Goal: Transaction & Acquisition: Purchase product/service

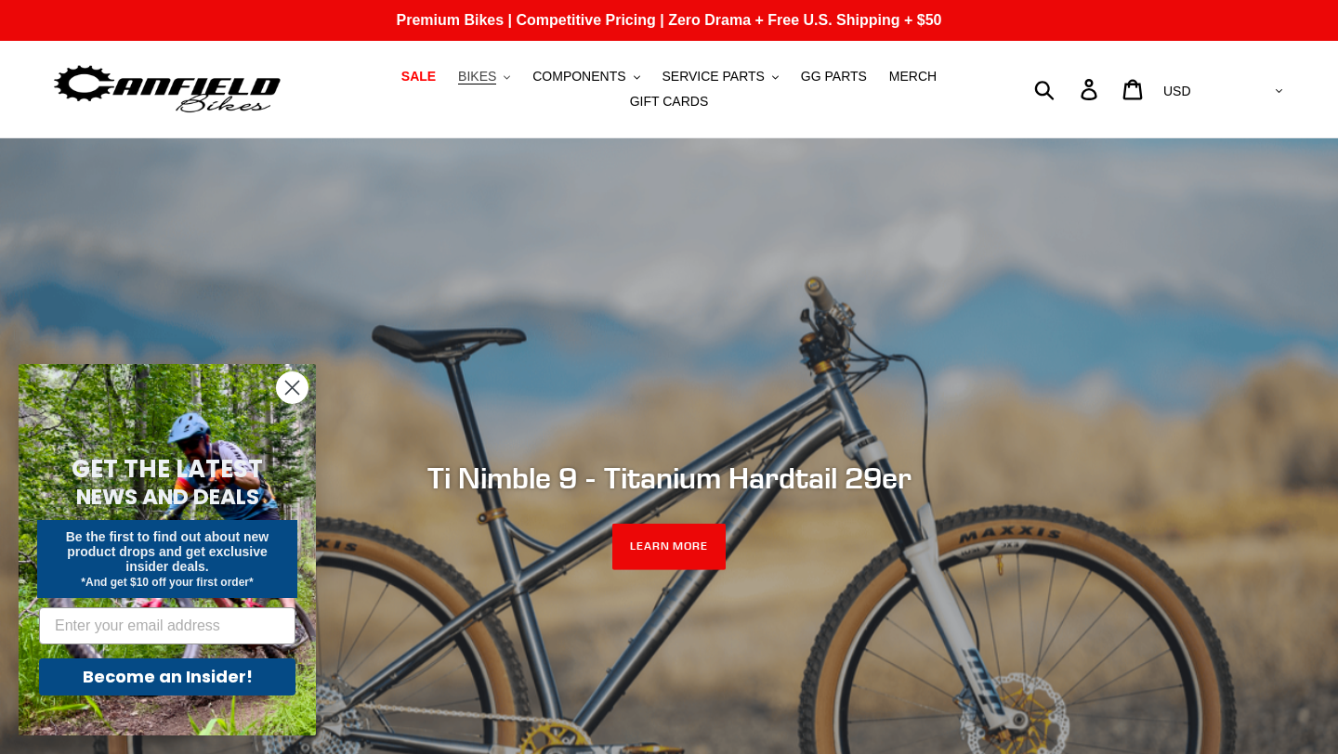
click at [510, 85] on button "BIKES .cls-1{fill:#231f20}" at bounding box center [484, 76] width 71 height 25
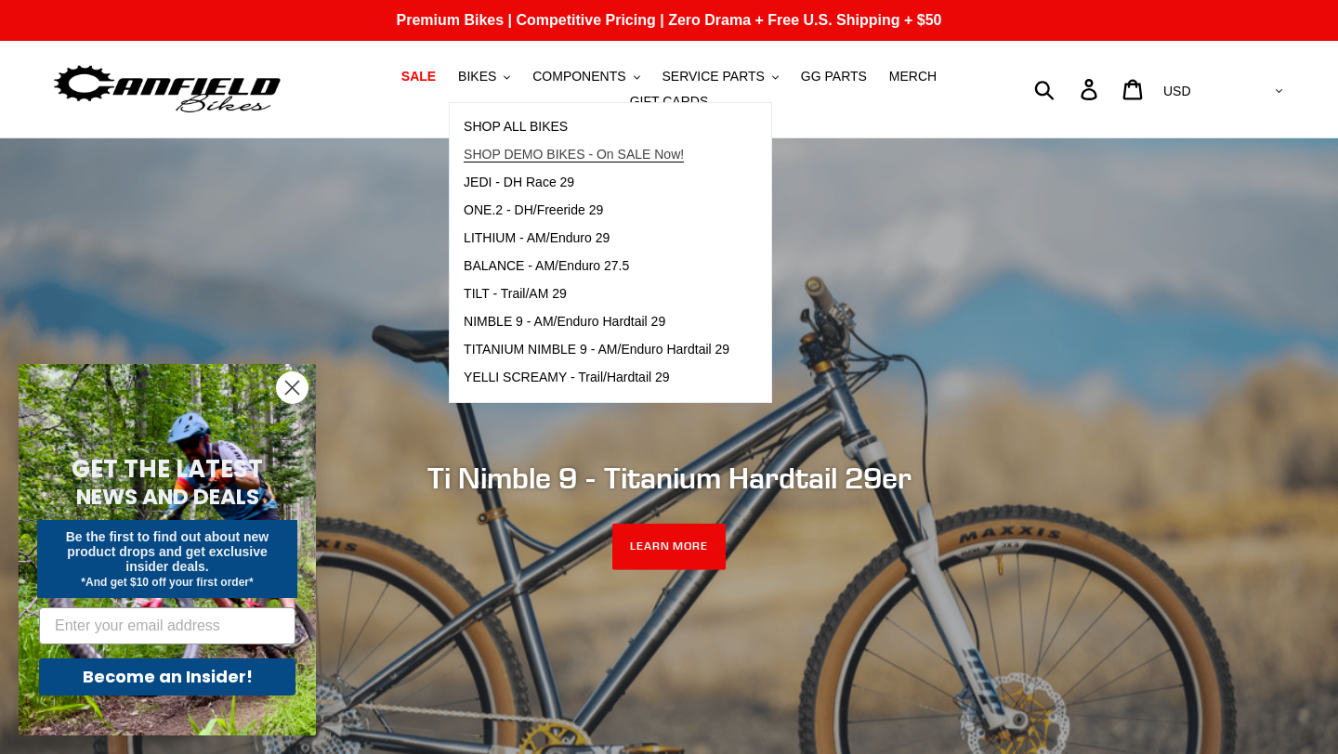
click at [516, 160] on span "SHOP DEMO BIKES - On SALE Now!" at bounding box center [574, 155] width 220 height 16
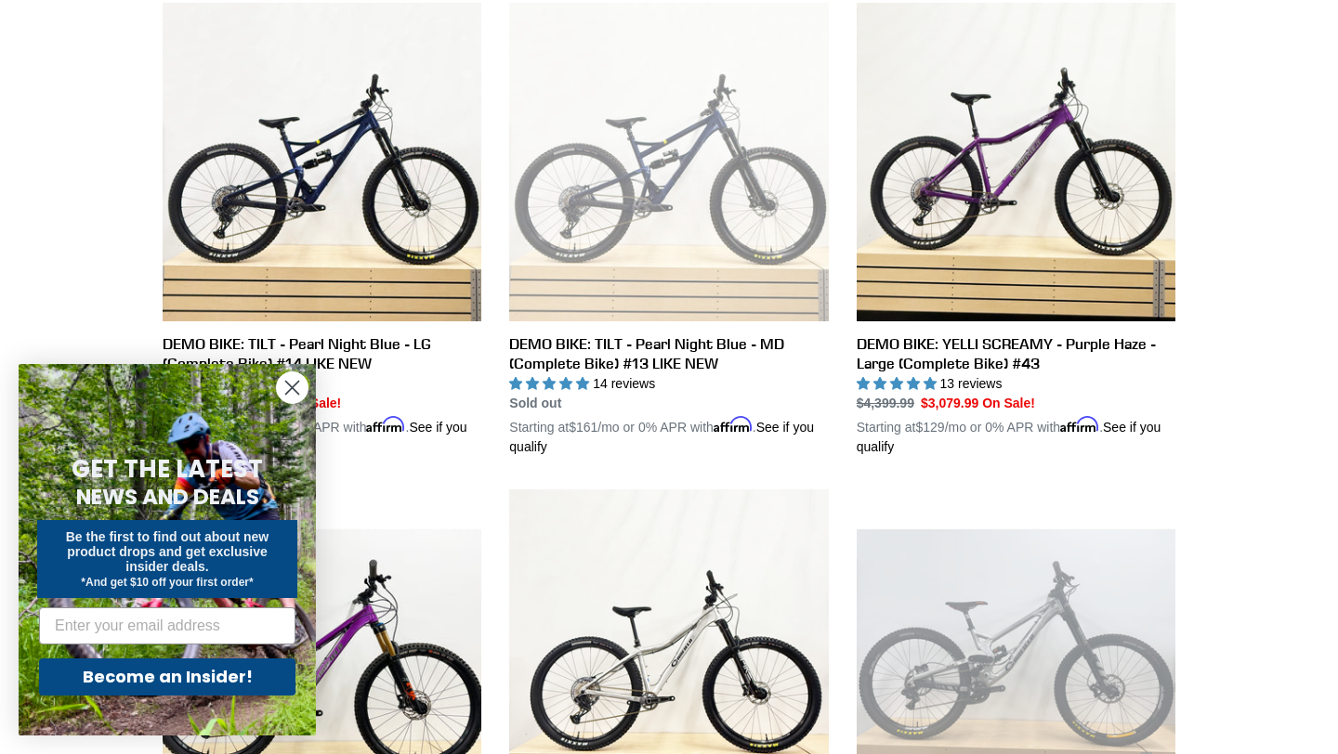
scroll to position [1525, 0]
click at [296, 383] on icon "Close dialog" at bounding box center [292, 388] width 13 height 13
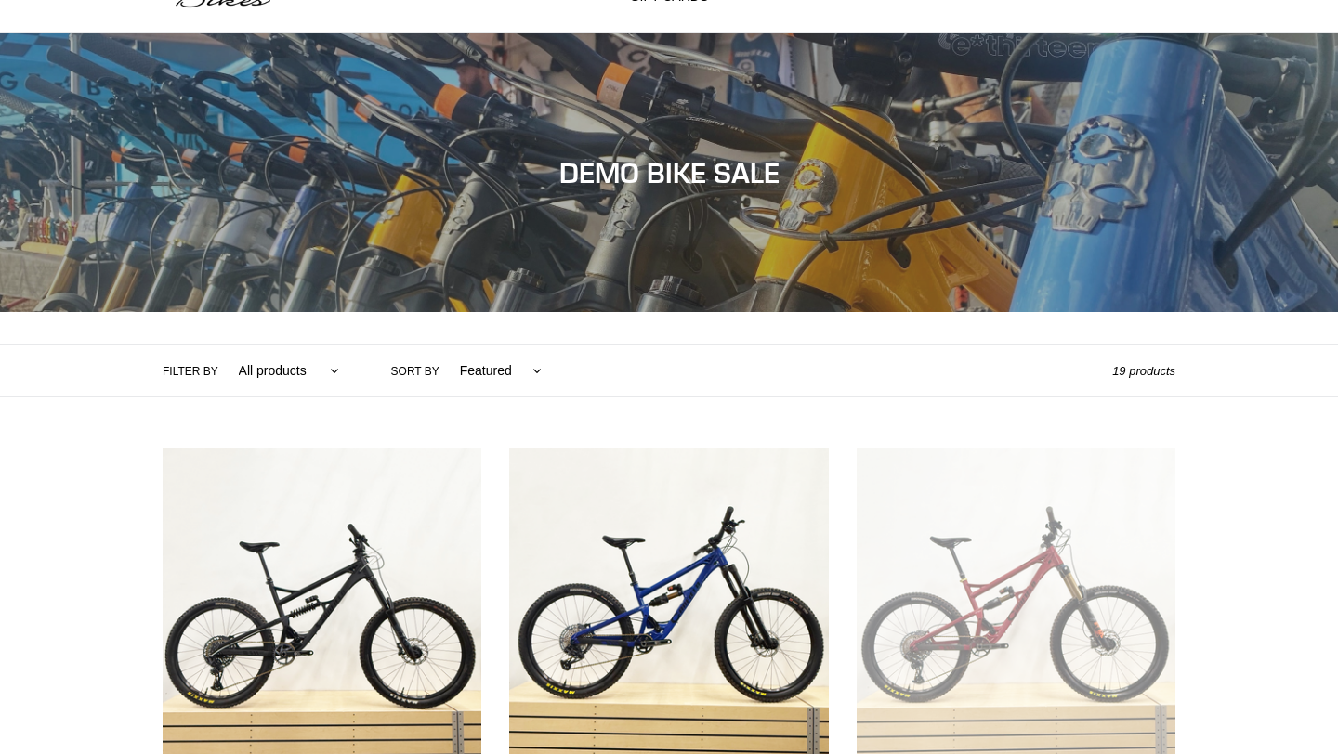
scroll to position [0, 0]
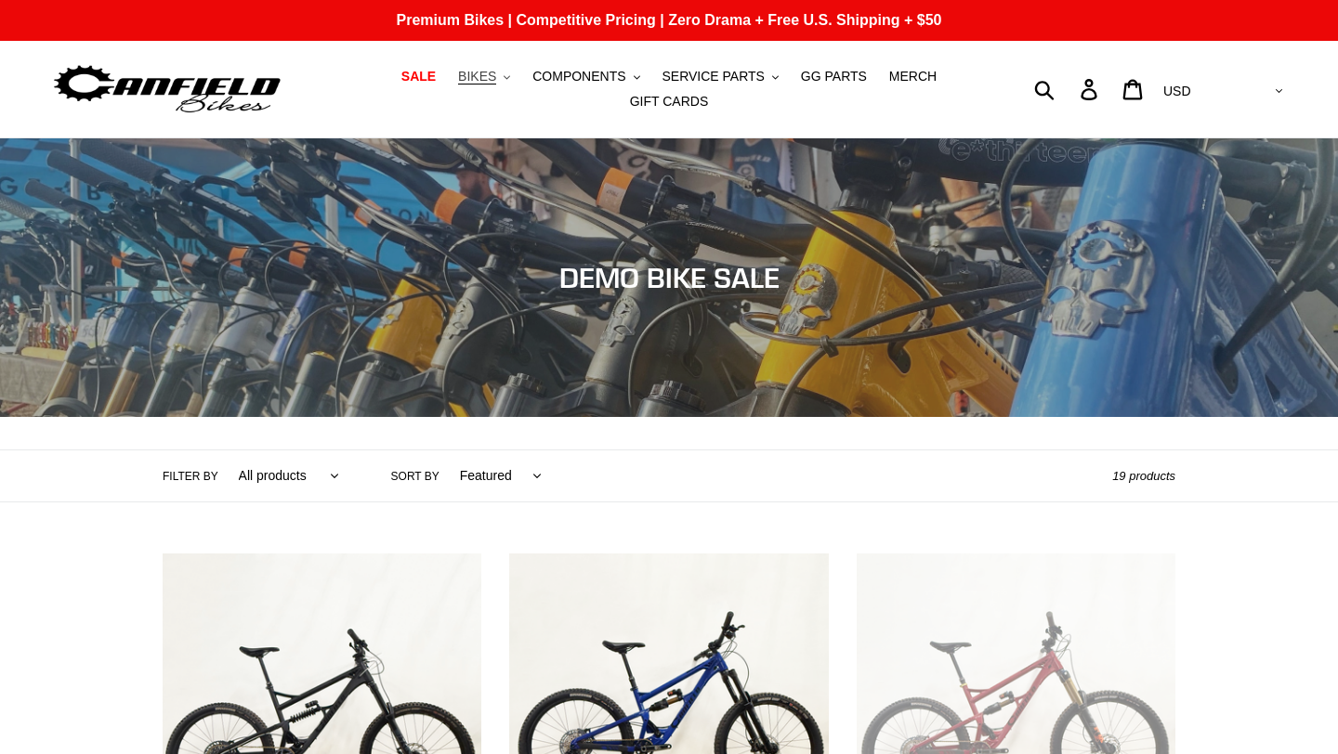
click at [475, 76] on span "BIKES" at bounding box center [477, 77] width 38 height 16
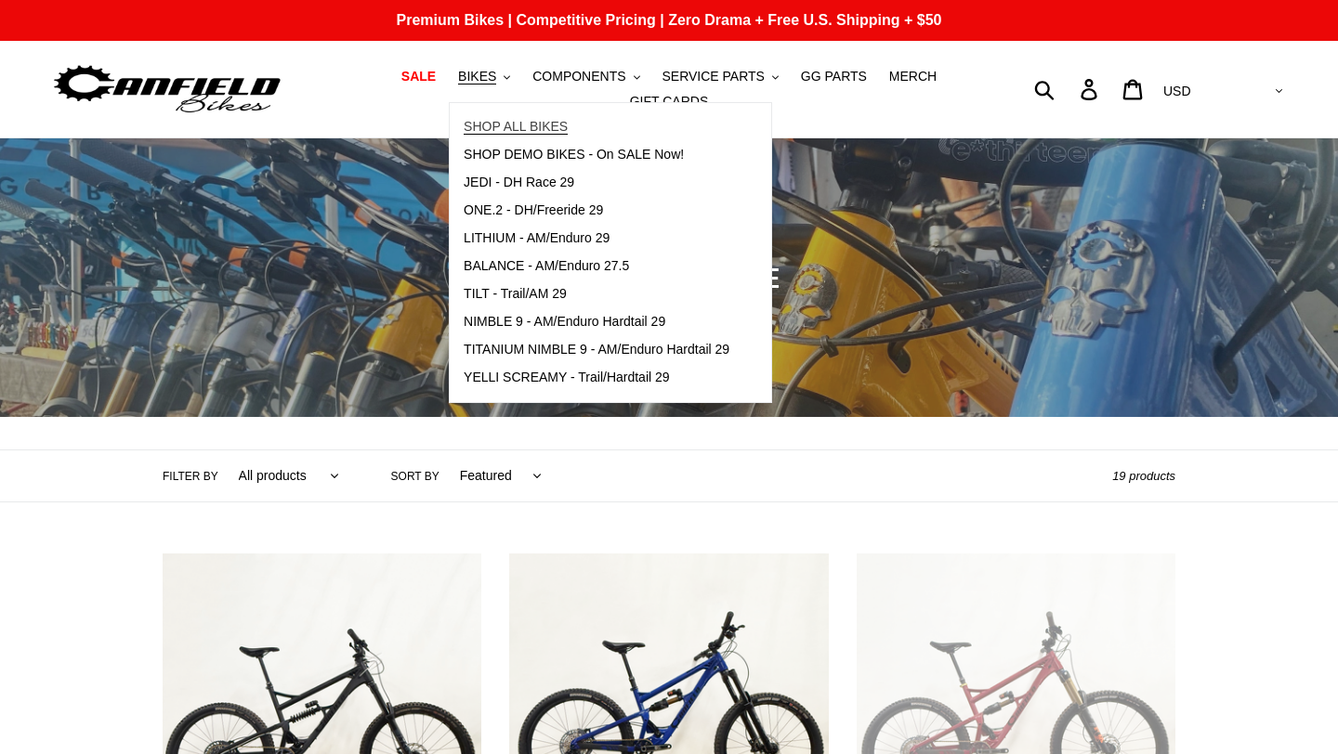
click at [513, 131] on span "SHOP ALL BIKES" at bounding box center [516, 127] width 104 height 16
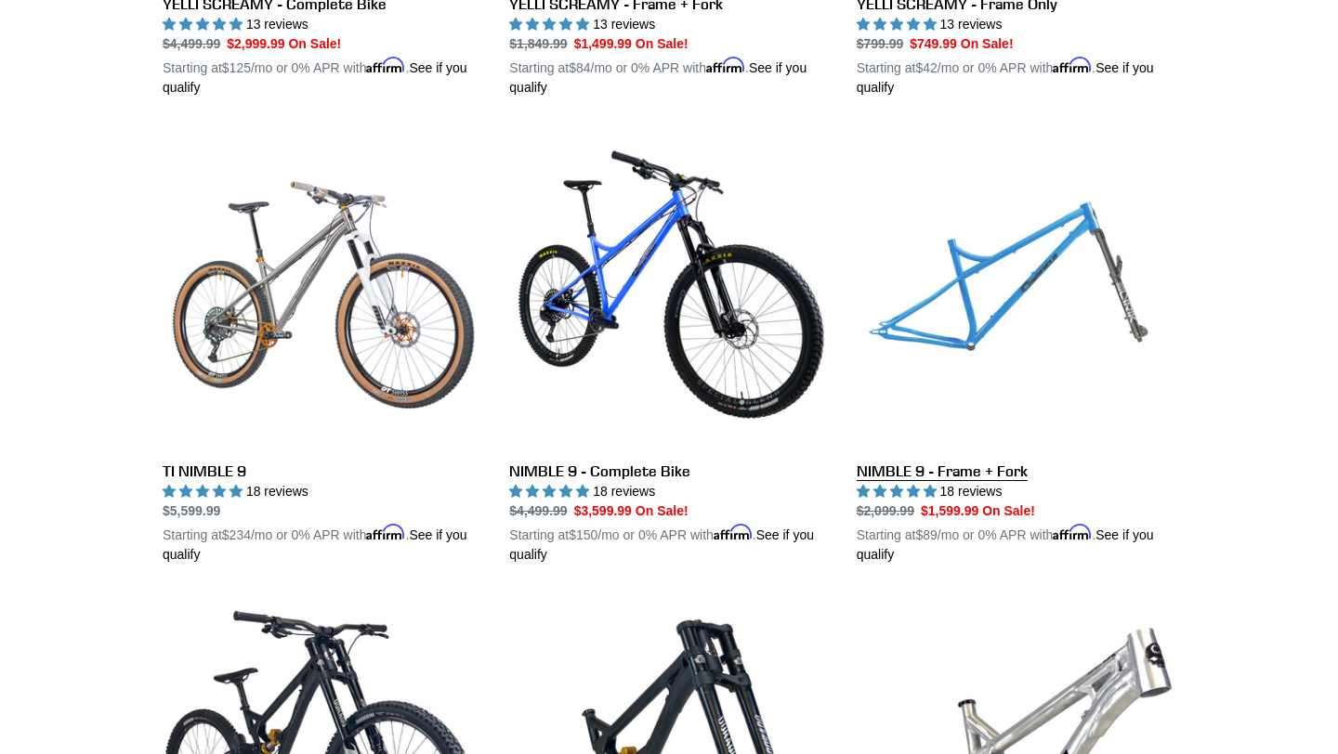
scroll to position [2256, 0]
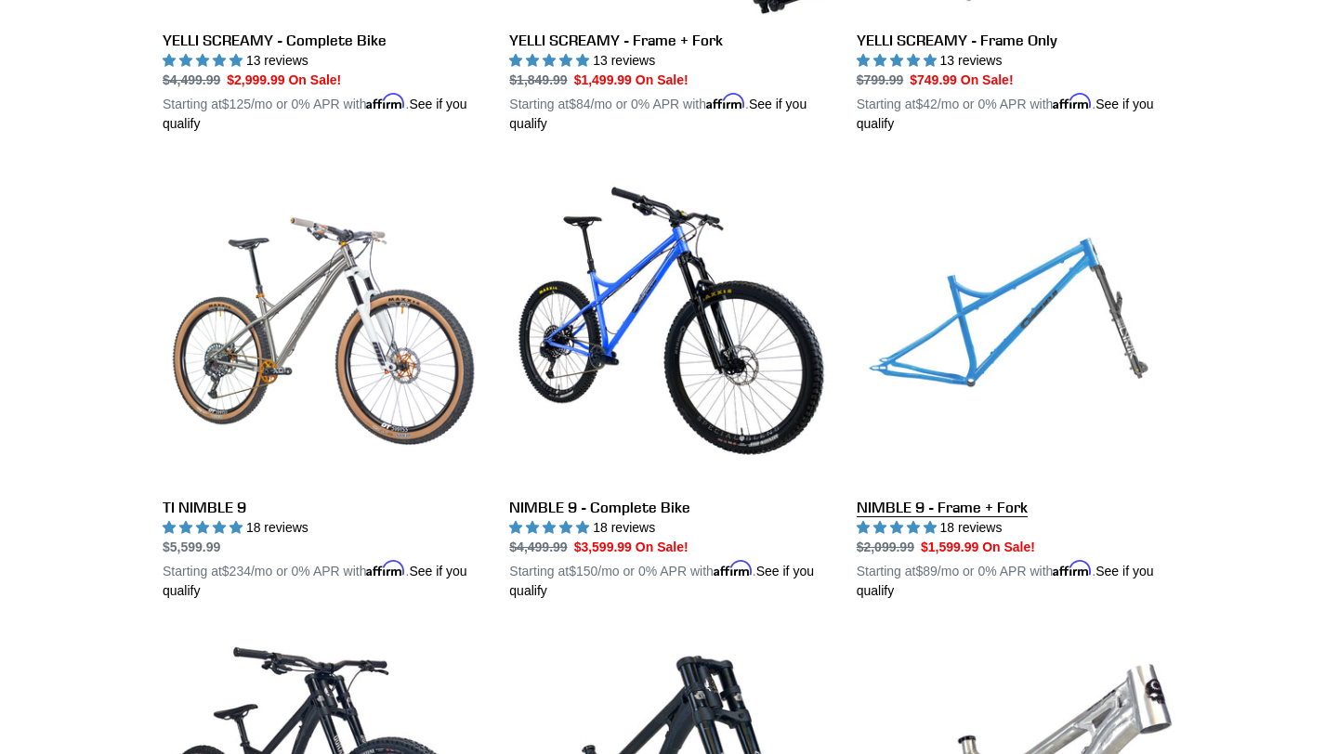
click at [1047, 350] on link "NIMBLE 9 - Frame + Fork" at bounding box center [1015, 383] width 319 height 435
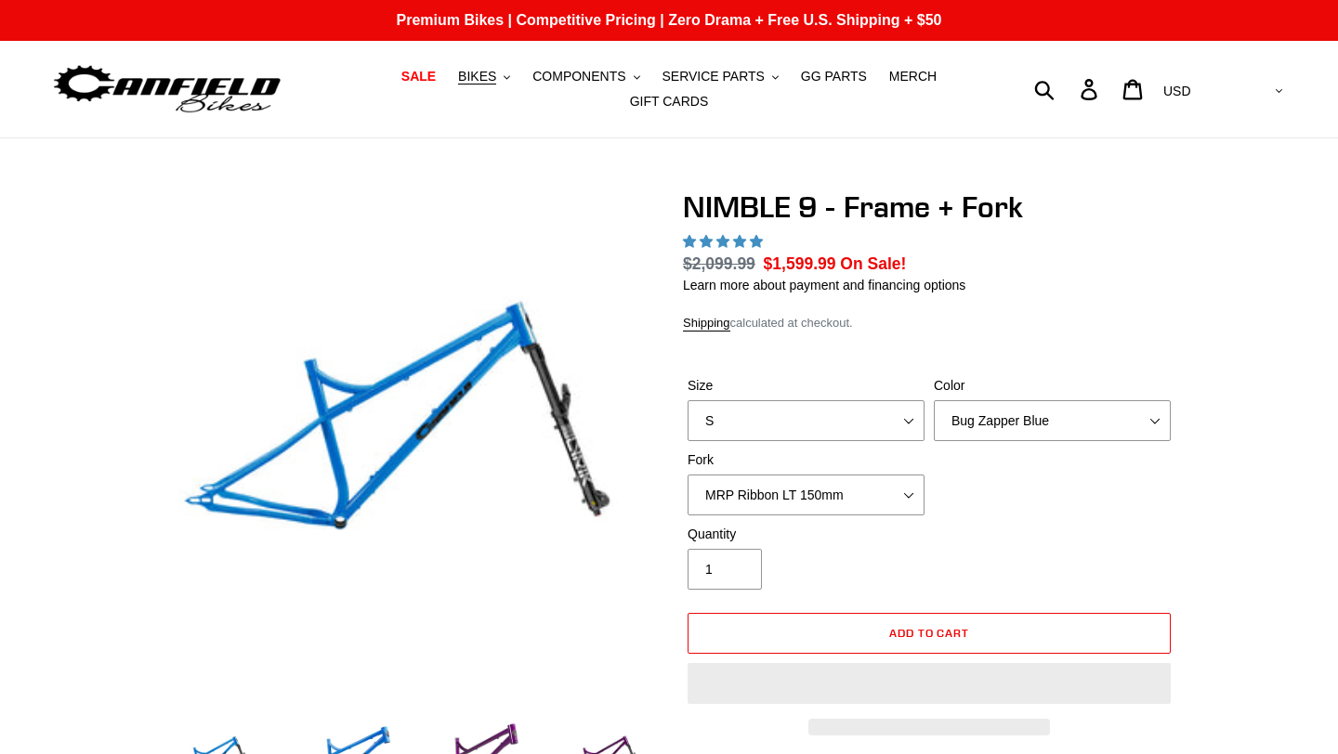
select select "highest-rating"
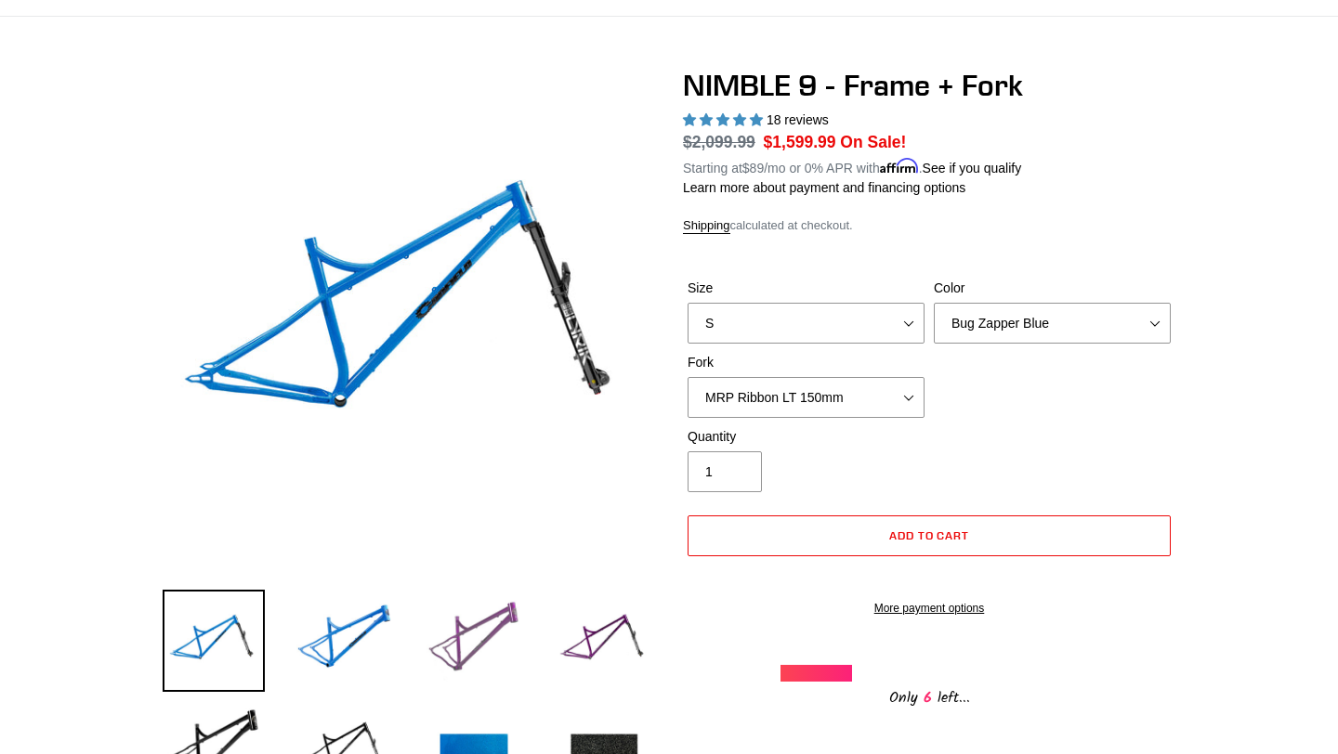
scroll to position [121, 0]
click at [476, 622] on img at bounding box center [474, 642] width 102 height 102
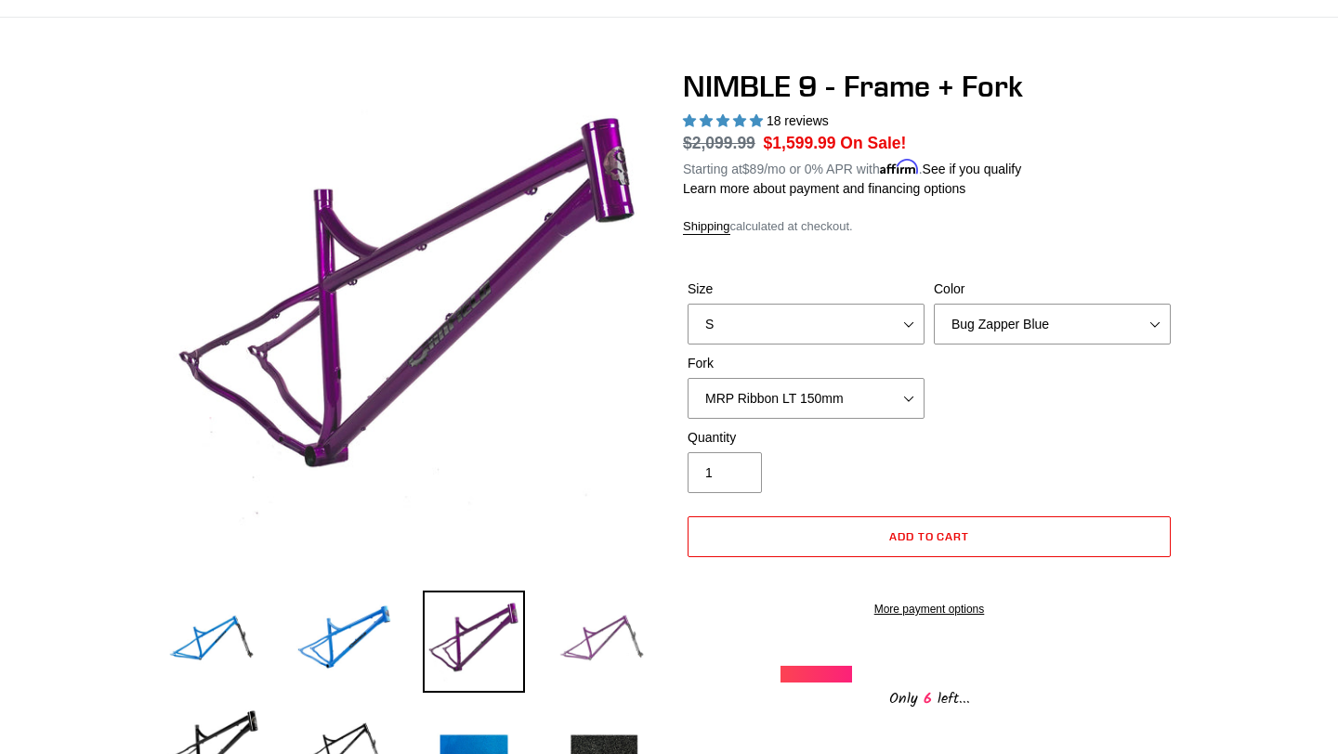
click at [570, 634] on img at bounding box center [604, 642] width 102 height 102
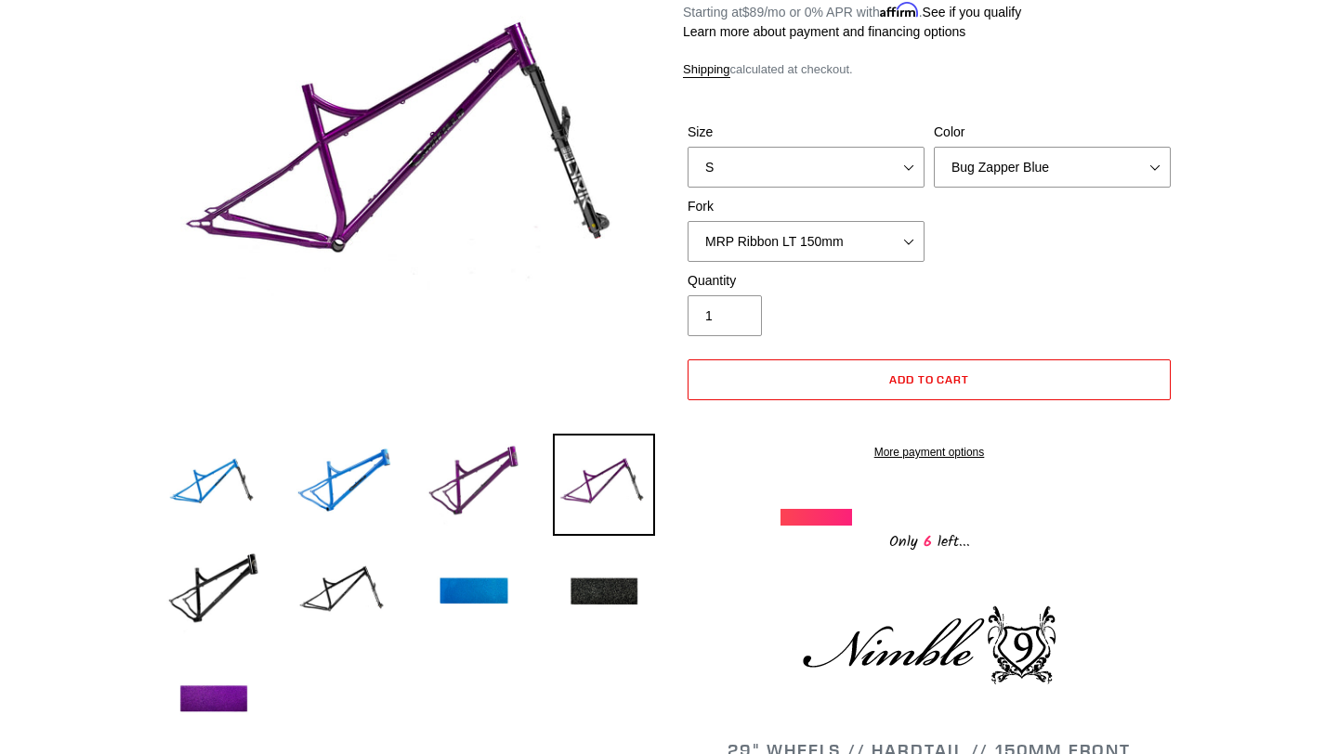
scroll to position [255, 0]
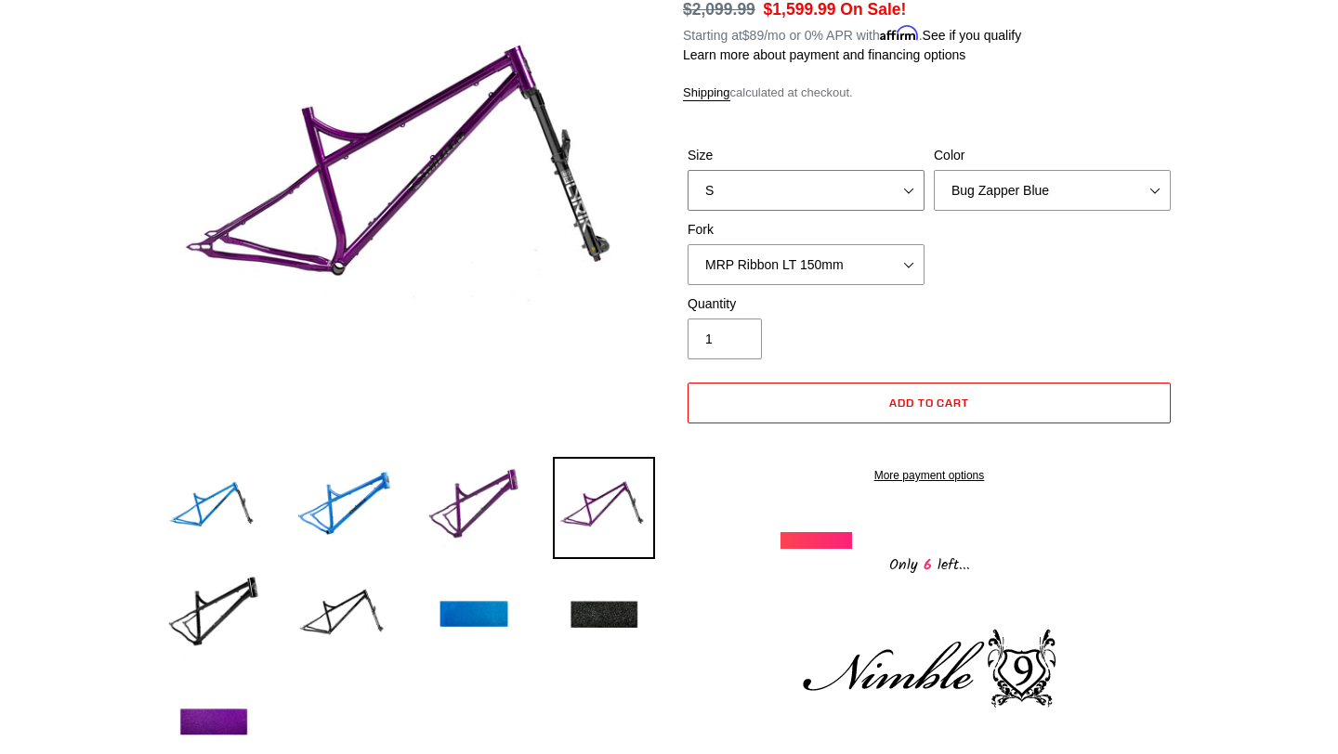
click at [791, 170] on select "S M L XL" at bounding box center [805, 190] width 237 height 41
select select "L"
click at [687, 170] on select "S M L XL" at bounding box center [805, 190] width 237 height 41
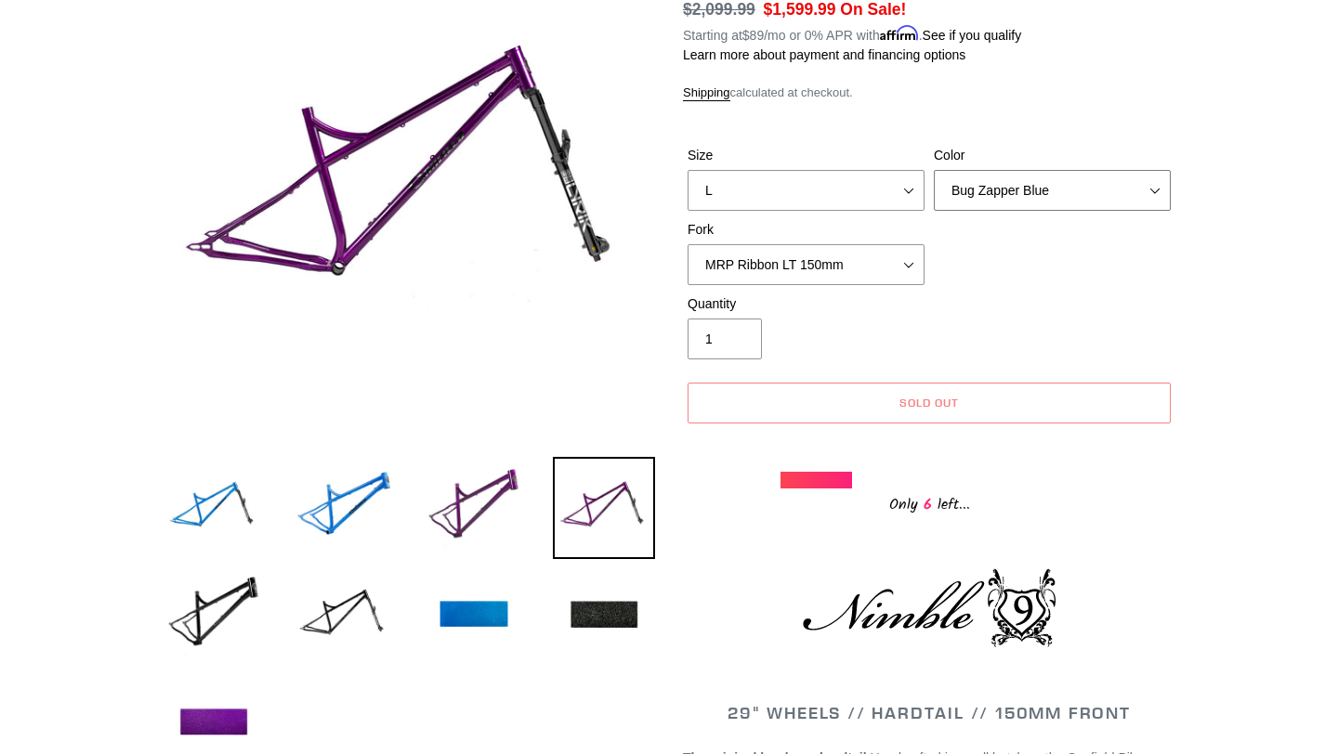
click at [1025, 174] on select "Bug Zapper Blue Purple Haze - Sold Out Galaxy Black" at bounding box center [1052, 190] width 237 height 41
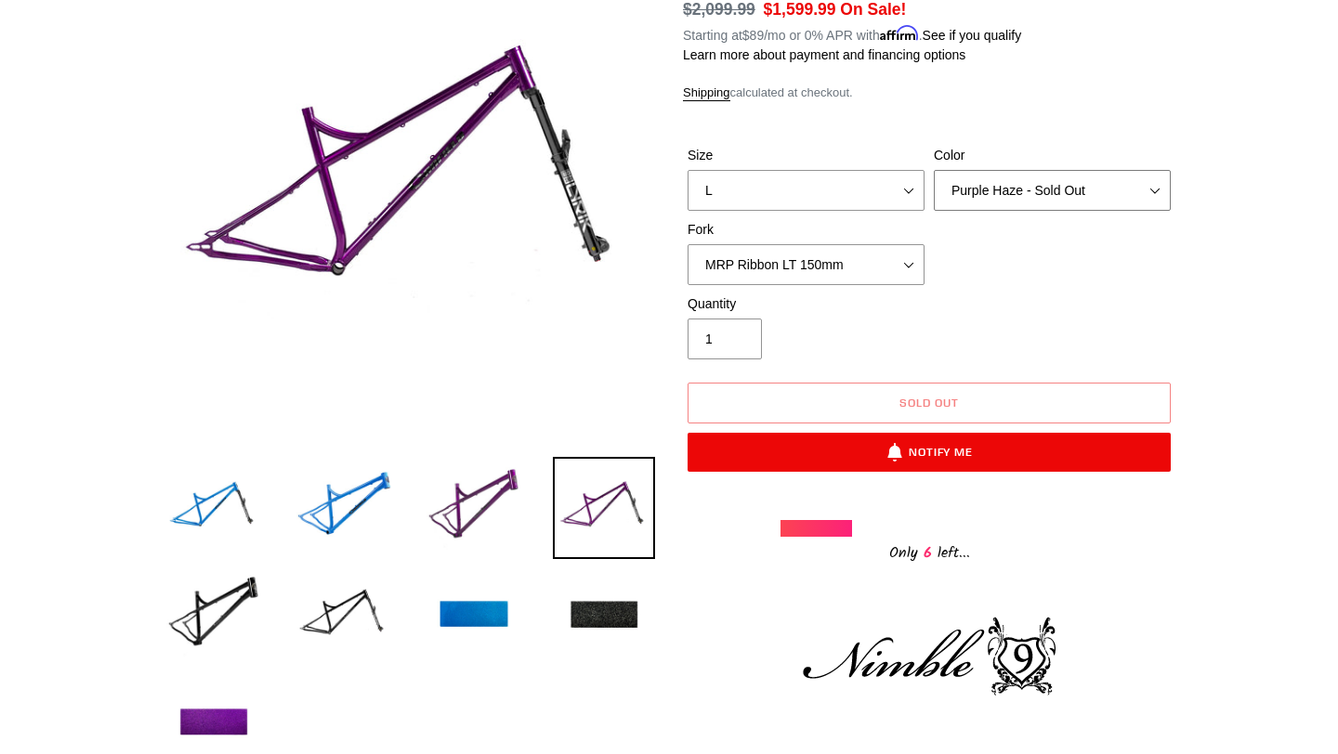
click at [934, 170] on select "Bug Zapper Blue Purple Haze - Sold Out Galaxy Black" at bounding box center [1052, 190] width 237 height 41
click at [1066, 190] on select "Bug Zapper Blue Purple Haze - Sold Out Galaxy Black" at bounding box center [1052, 190] width 237 height 41
select select "Galaxy Black"
click at [934, 170] on select "Bug Zapper Blue Purple Haze - Sold Out Galaxy Black" at bounding box center [1052, 190] width 237 height 41
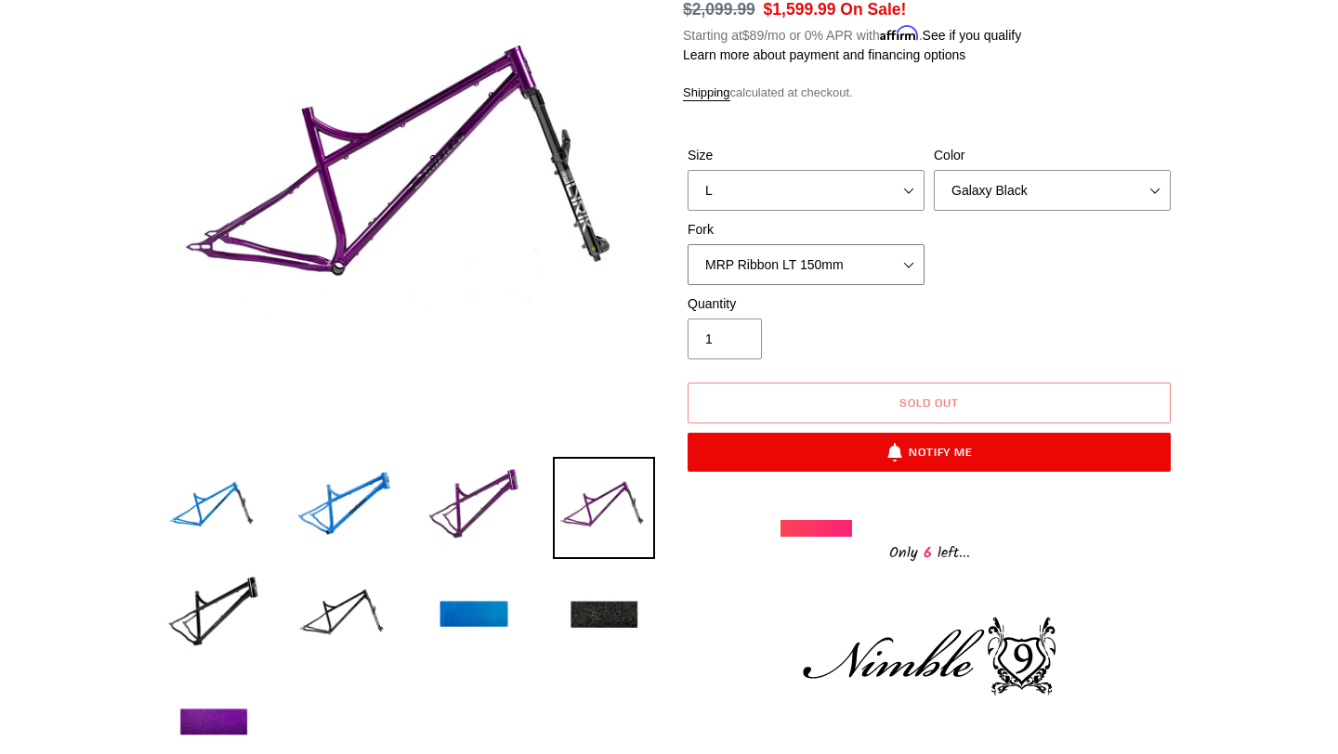
click at [871, 251] on select "MRP Ribbon LT 150mm Fox 36 Factory Grip X 150mm (Special Order) RockShox Lyrik …" at bounding box center [805, 264] width 237 height 41
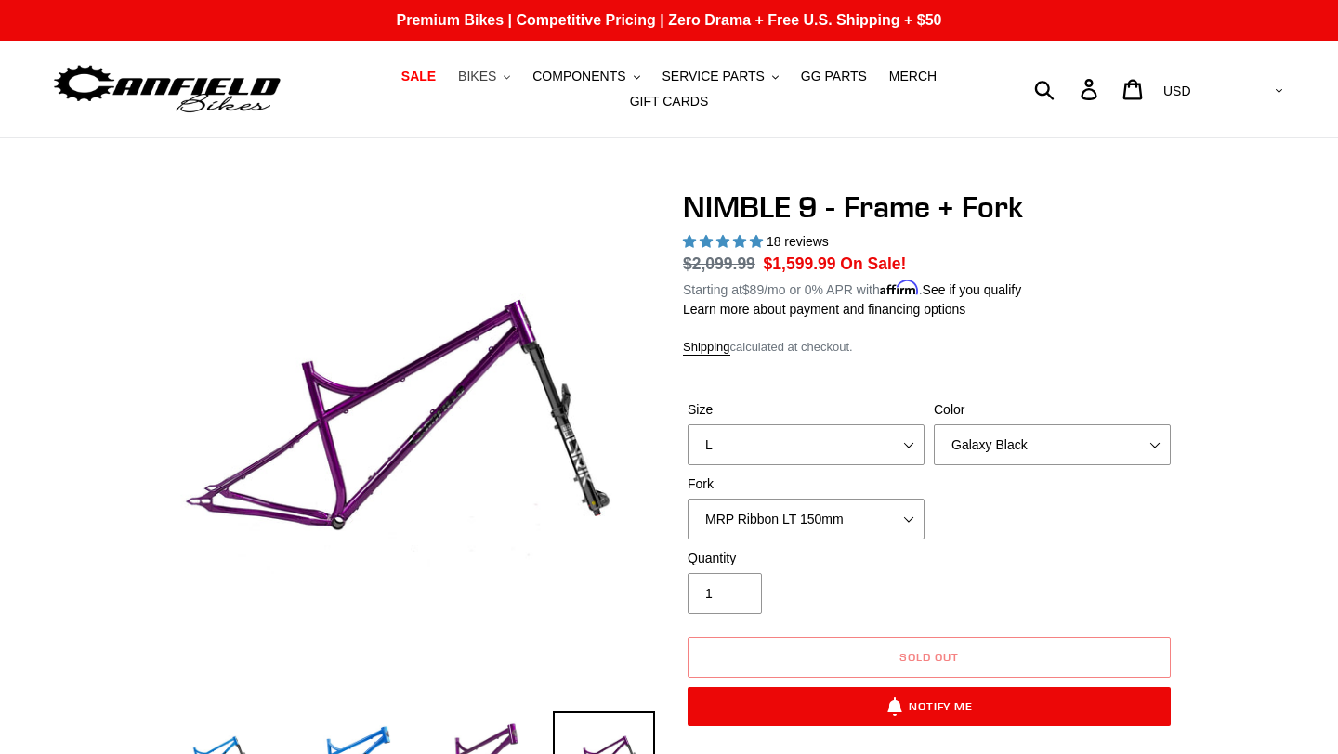
click at [504, 74] on button "BIKES .cls-1{fill:#231f20}" at bounding box center [484, 76] width 71 height 25
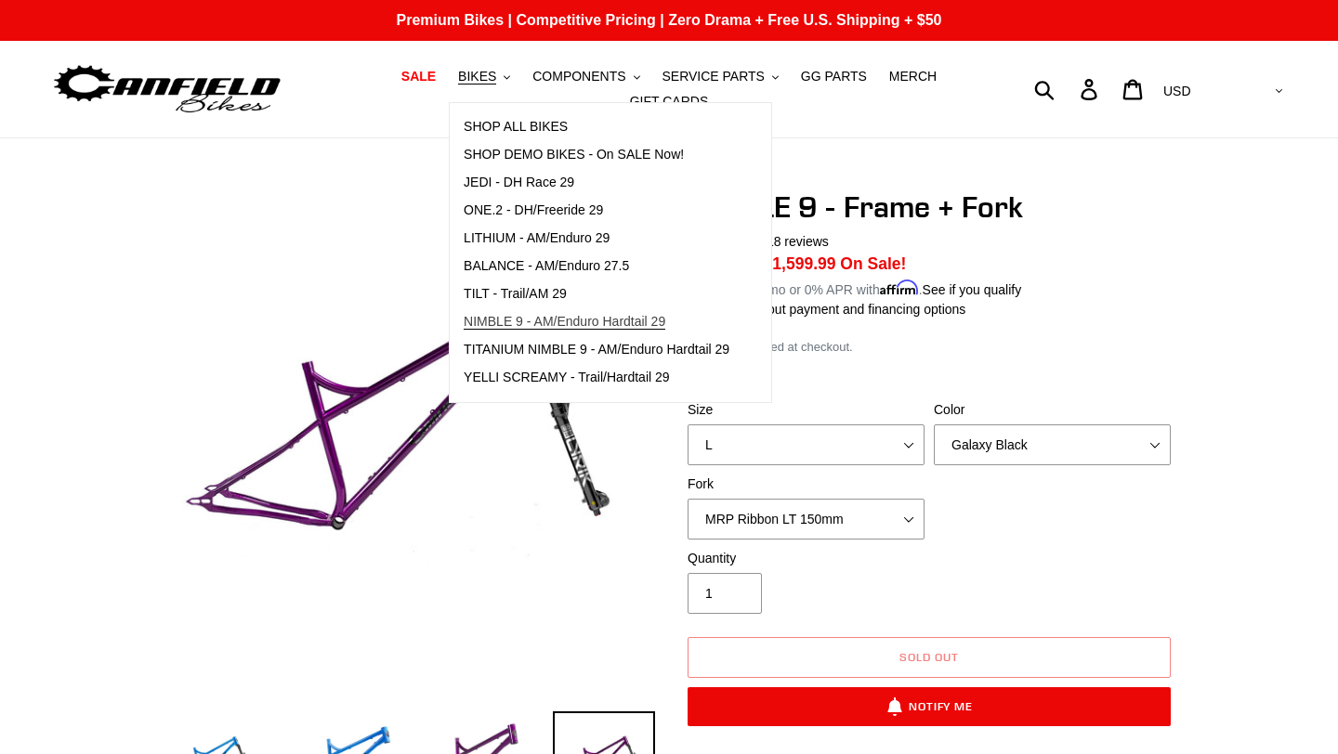
click at [556, 330] on link "NIMBLE 9 - AM/Enduro Hardtail 29" at bounding box center [597, 322] width 294 height 28
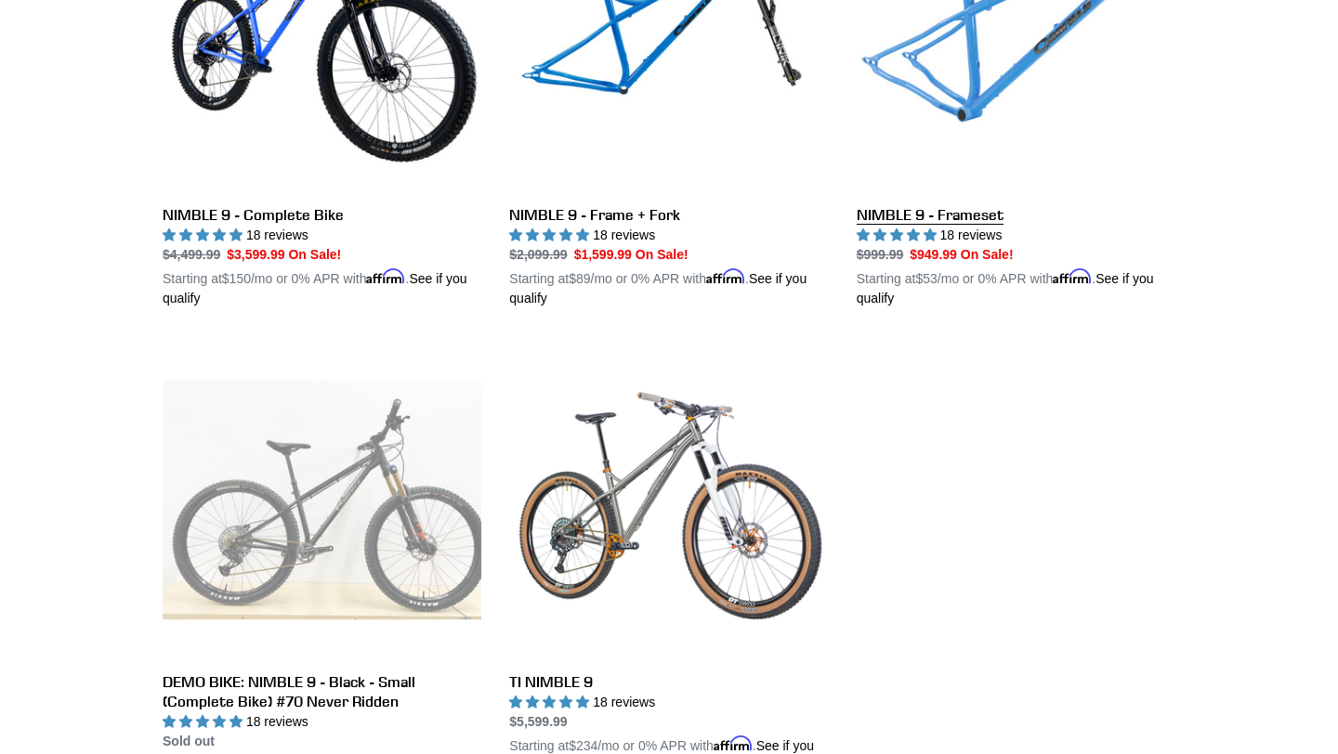
scroll to position [681, 0]
click at [1031, 64] on link "NIMBLE 9 - Frameset" at bounding box center [1015, 90] width 319 height 435
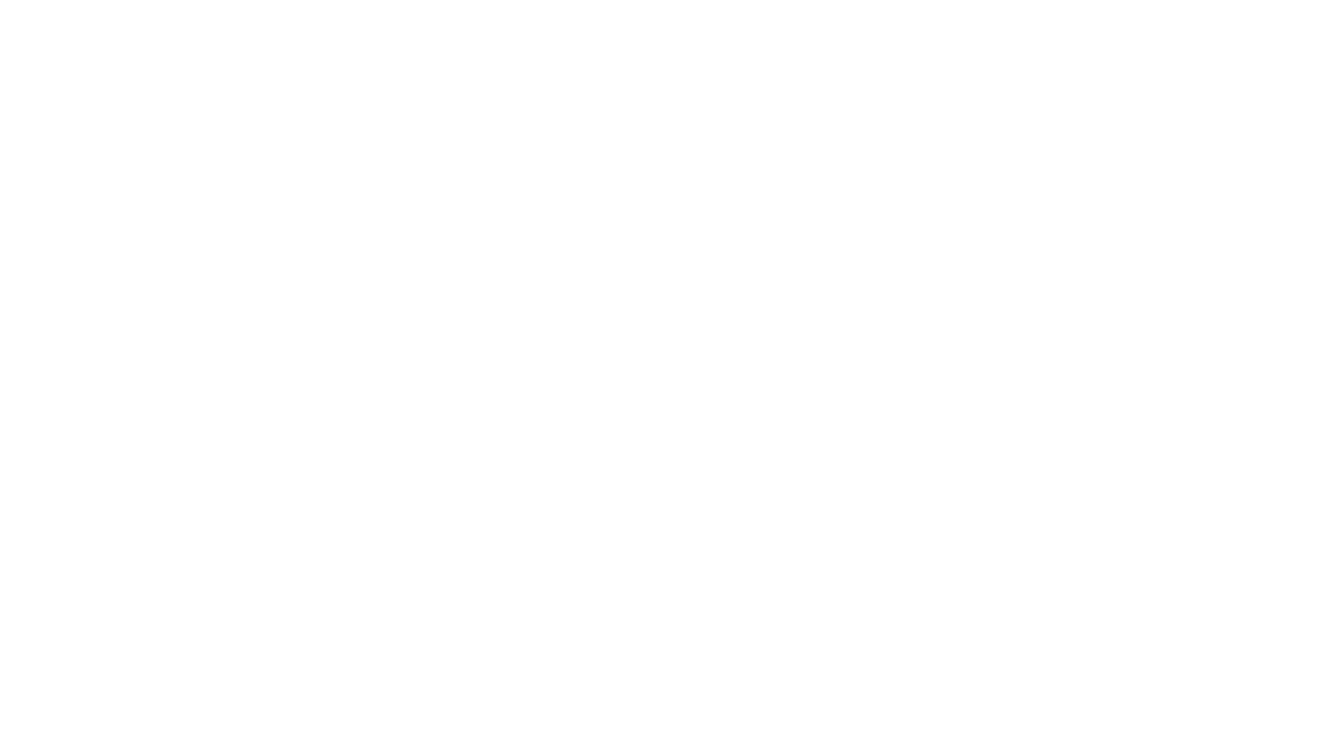
select select "highest-rating"
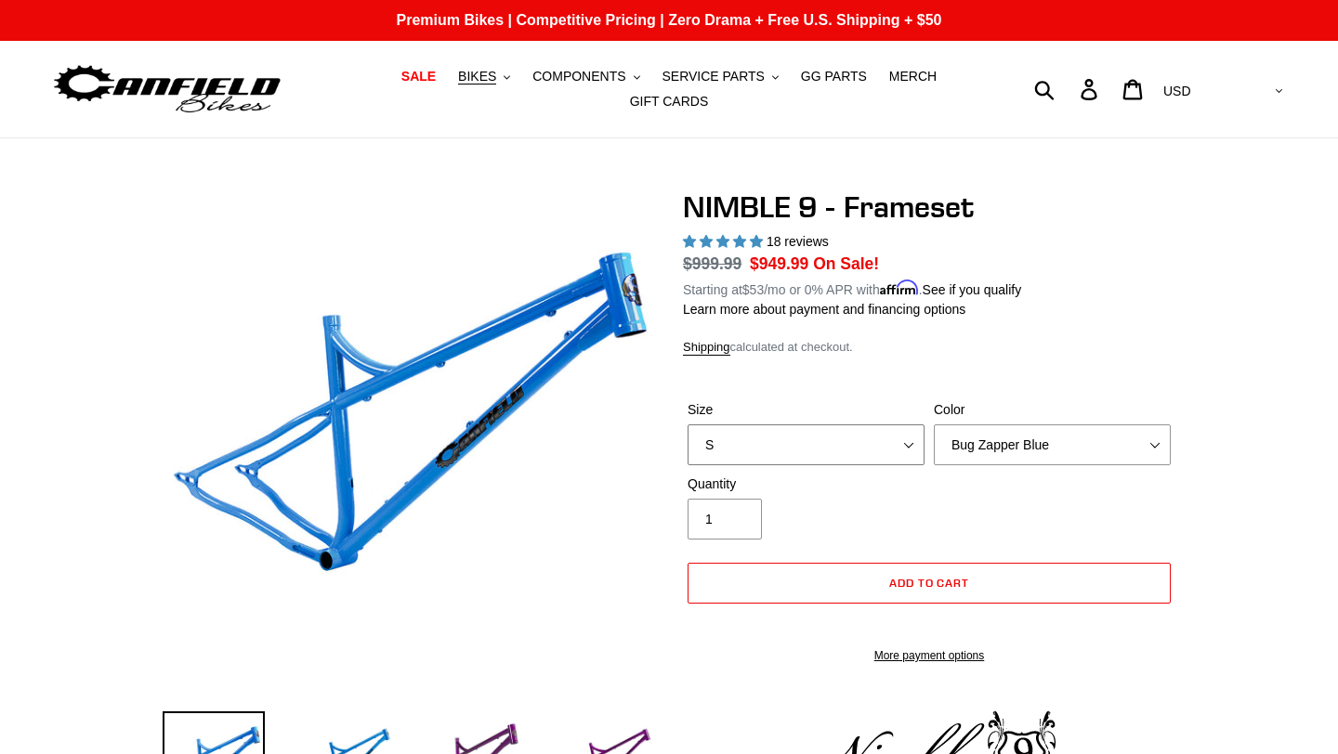
click at [832, 432] on select "S M L XL" at bounding box center [805, 445] width 237 height 41
select select "L"
click at [687, 425] on select "S M L XL" at bounding box center [805, 445] width 237 height 41
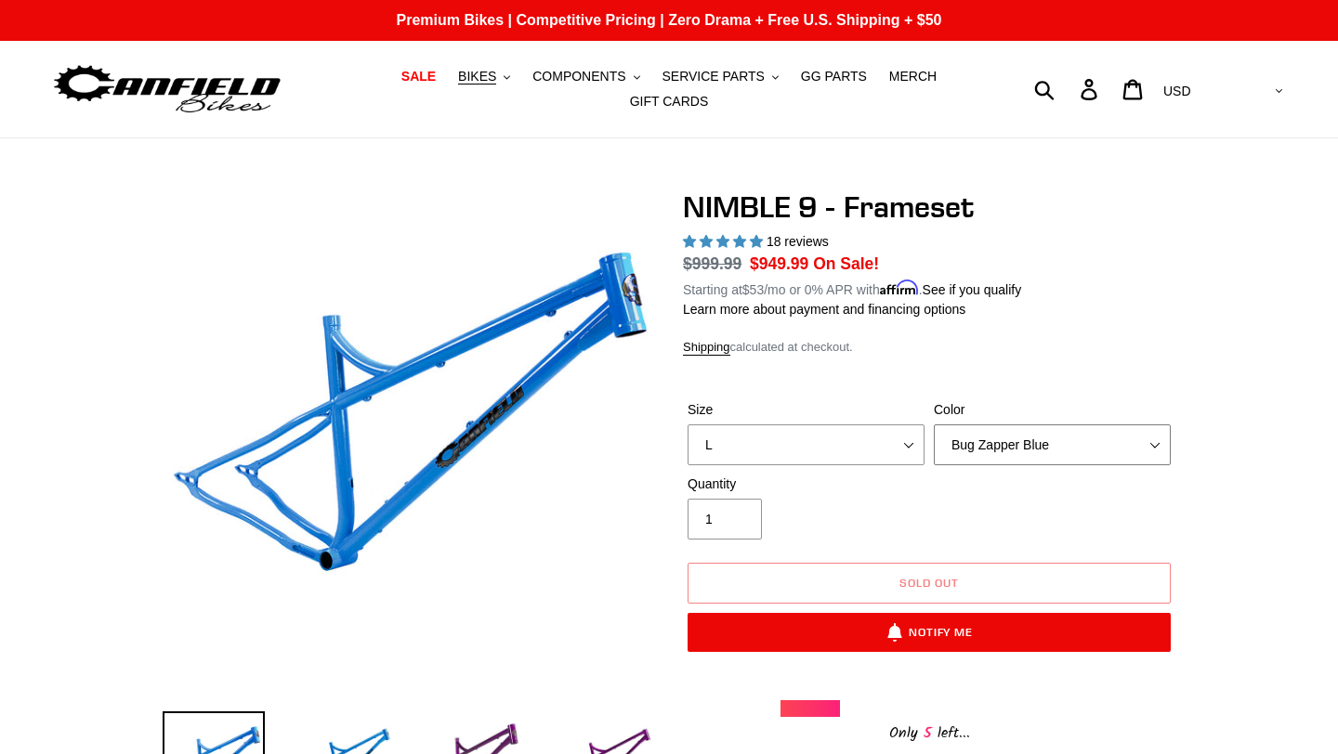
click at [984, 449] on select "Bug Zapper Blue Purple Haze -Sold Out Galaxy Black" at bounding box center [1052, 445] width 237 height 41
click at [934, 425] on select "Bug Zapper Blue Purple Haze -Sold Out Galaxy Black" at bounding box center [1052, 445] width 237 height 41
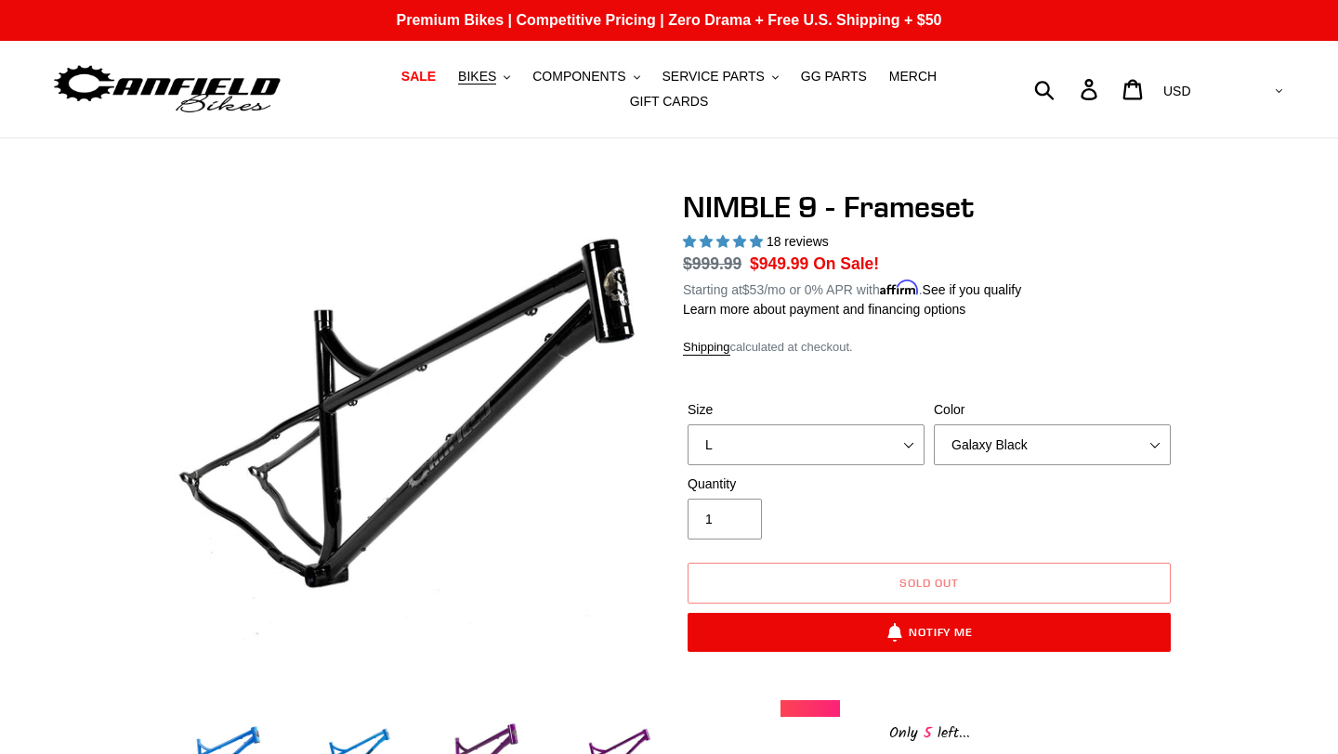
click at [979, 418] on label "Color" at bounding box center [1052, 410] width 237 height 20
click at [979, 425] on select "Bug Zapper Blue Purple Haze -Sold Out Galaxy Black" at bounding box center [1052, 445] width 237 height 41
click at [977, 446] on select "Bug Zapper Blue Purple Haze -Sold Out Galaxy Black" at bounding box center [1052, 445] width 237 height 41
select select "Bug Zapper Blue"
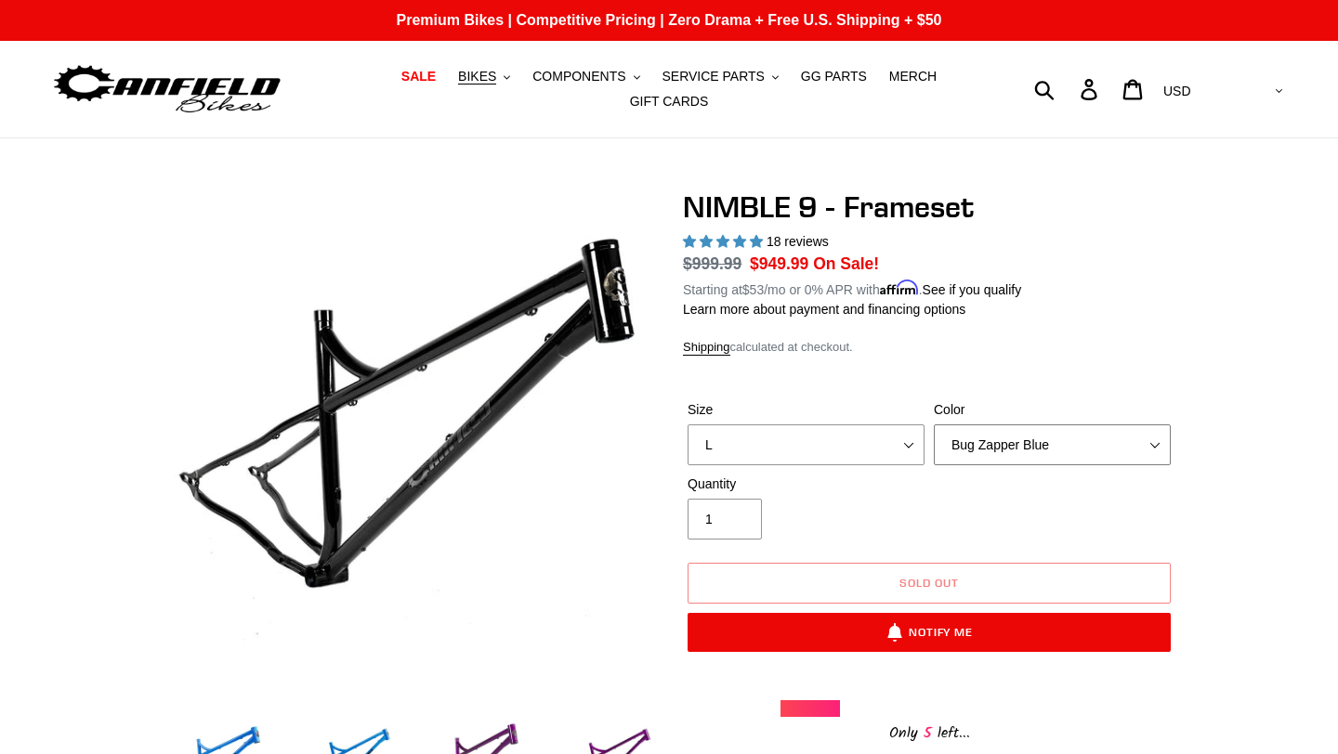
click at [934, 425] on select "Bug Zapper Blue Purple Haze -Sold Out Galaxy Black" at bounding box center [1052, 445] width 237 height 41
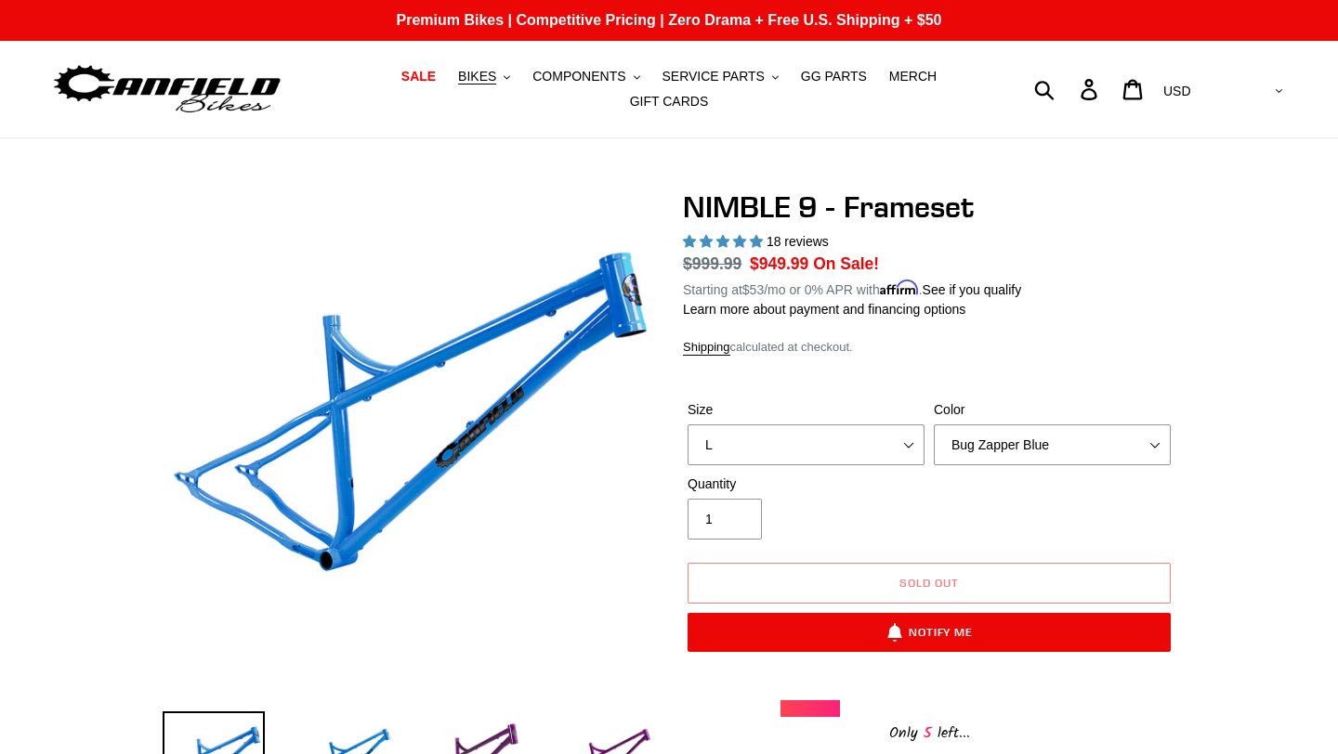
click at [1123, 366] on div "NIMBLE 9 - Frameset 18 reviews Regular price $999.99 Sale price $949.99 On Sale…" at bounding box center [929, 468] width 492 height 556
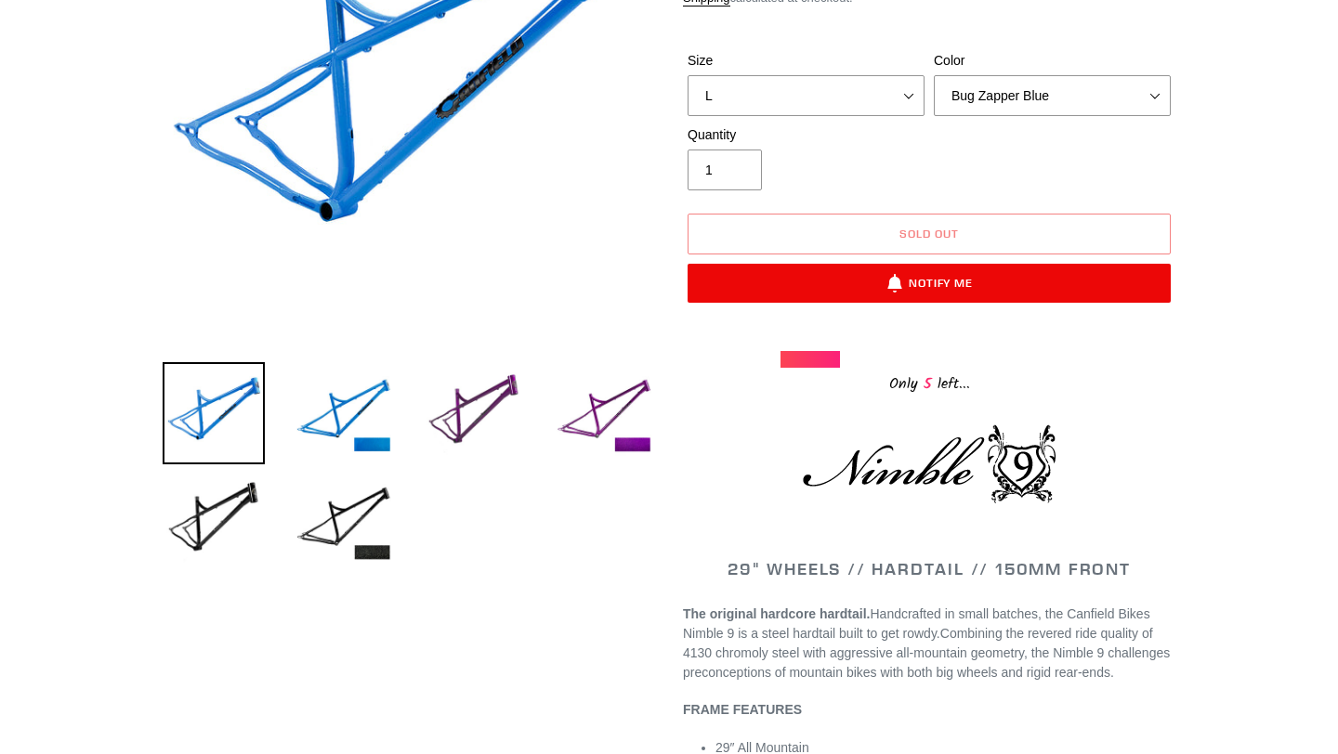
scroll to position [348, 0]
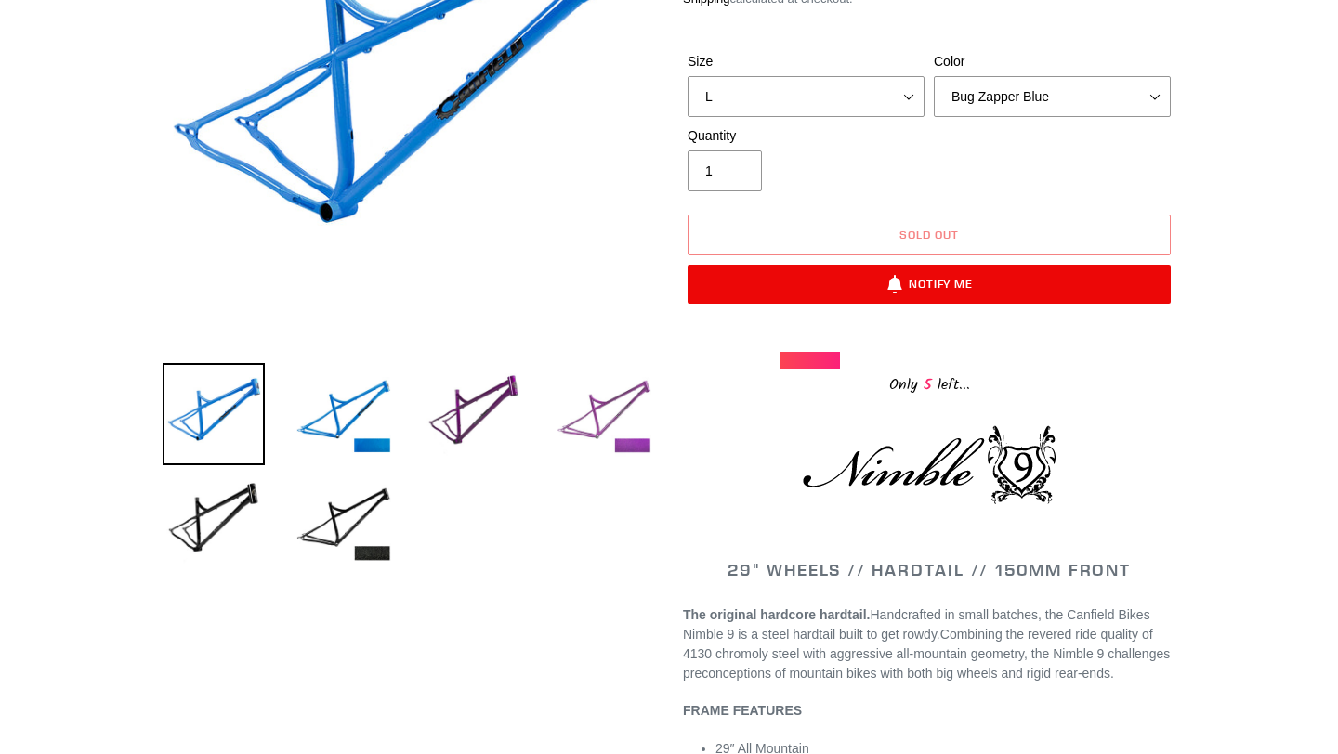
click at [587, 412] on img at bounding box center [604, 414] width 102 height 102
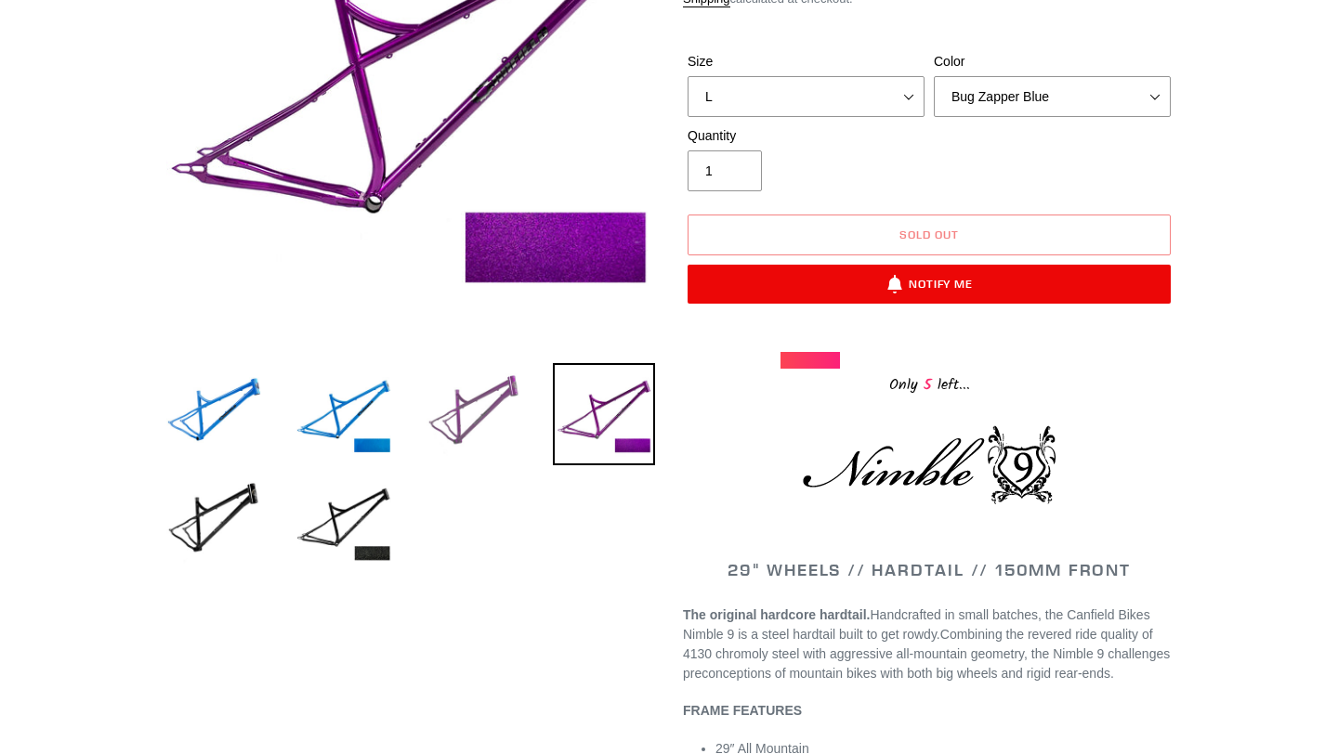
click at [495, 395] on img at bounding box center [474, 414] width 102 height 102
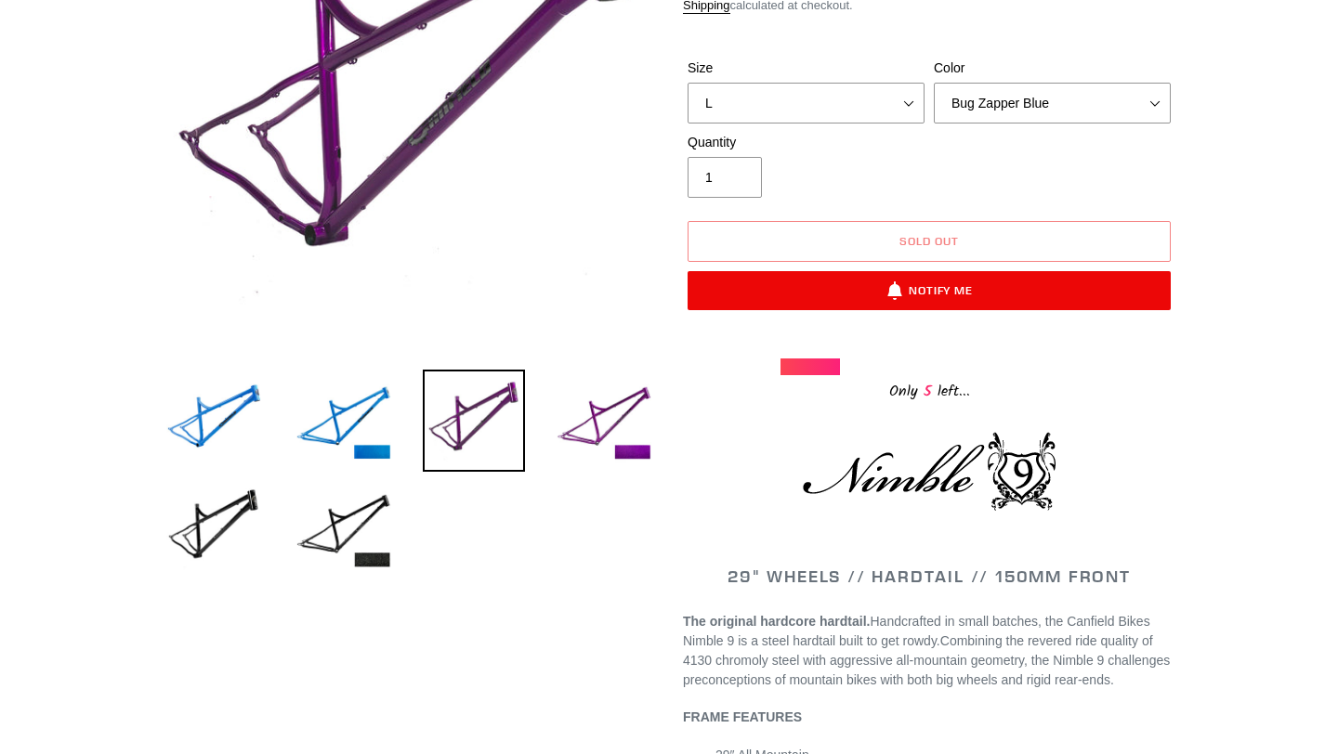
scroll to position [0, 0]
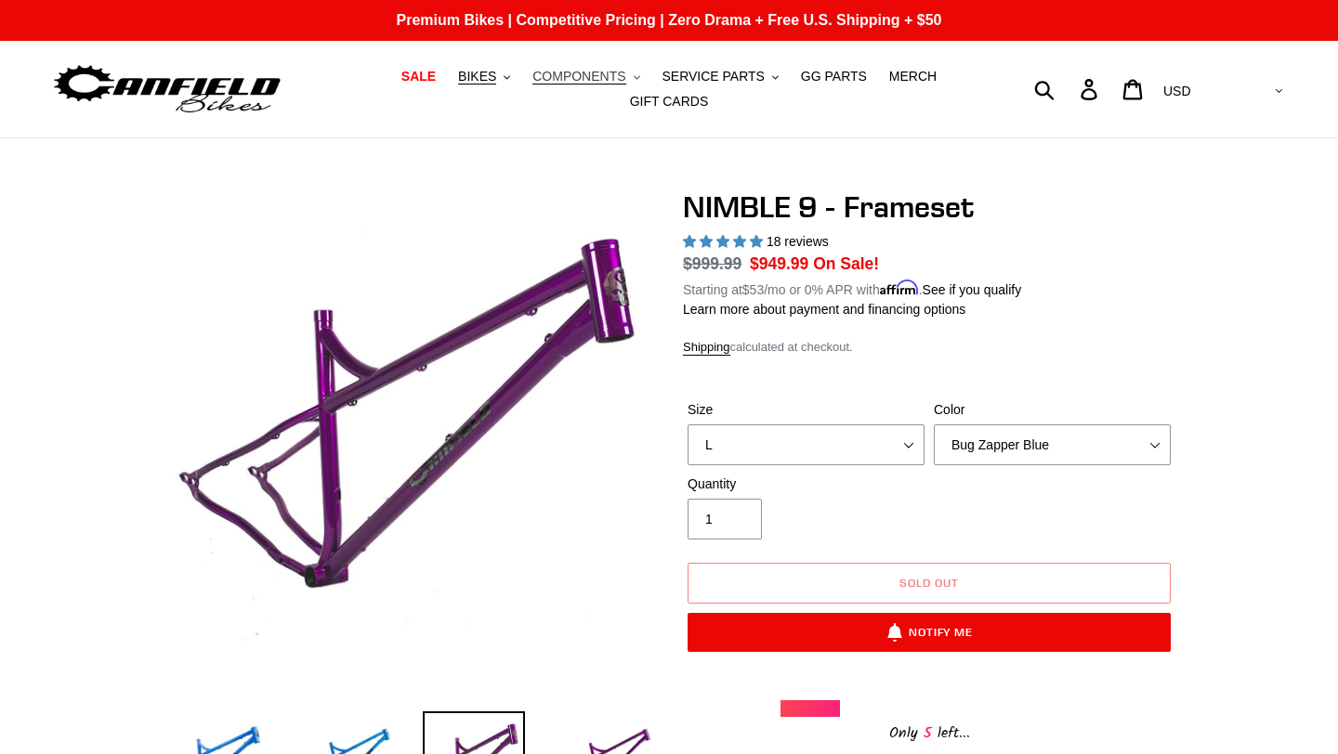
click at [588, 72] on span "COMPONENTS" at bounding box center [578, 77] width 93 height 16
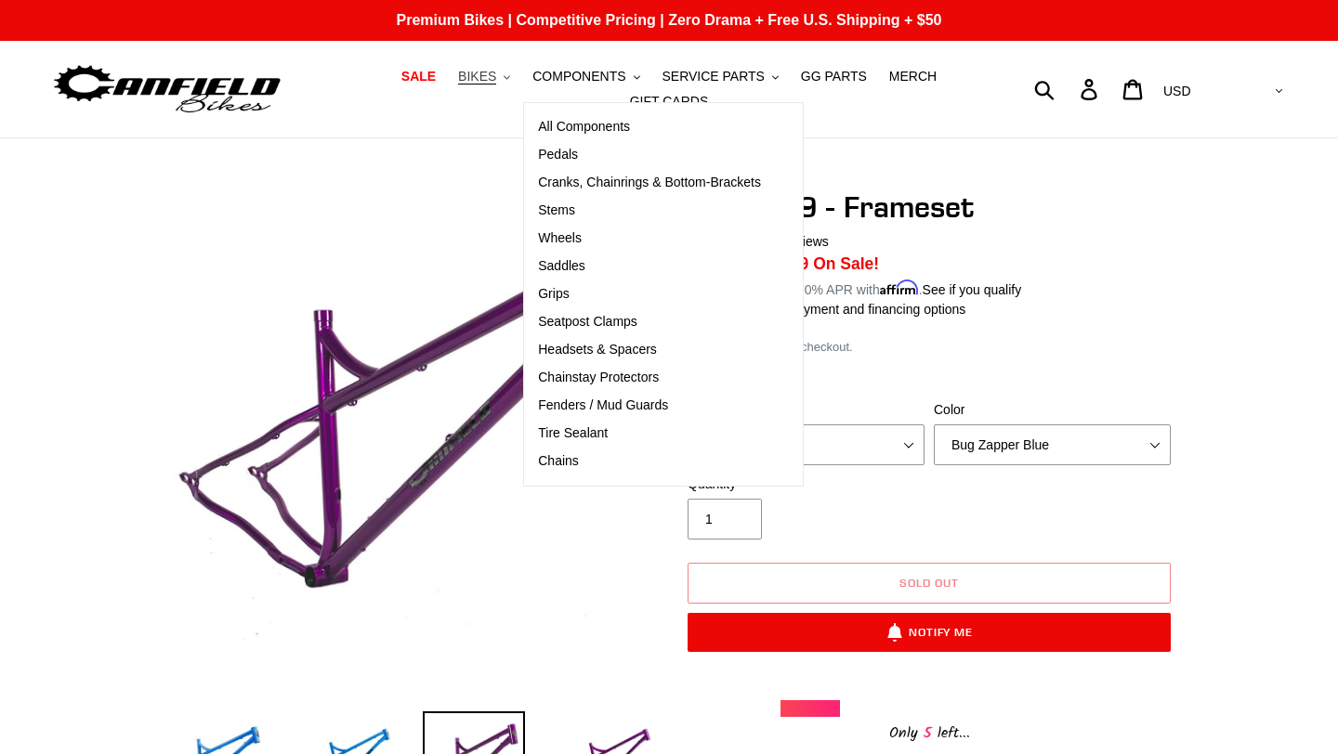
click at [492, 73] on span "BIKES" at bounding box center [477, 77] width 38 height 16
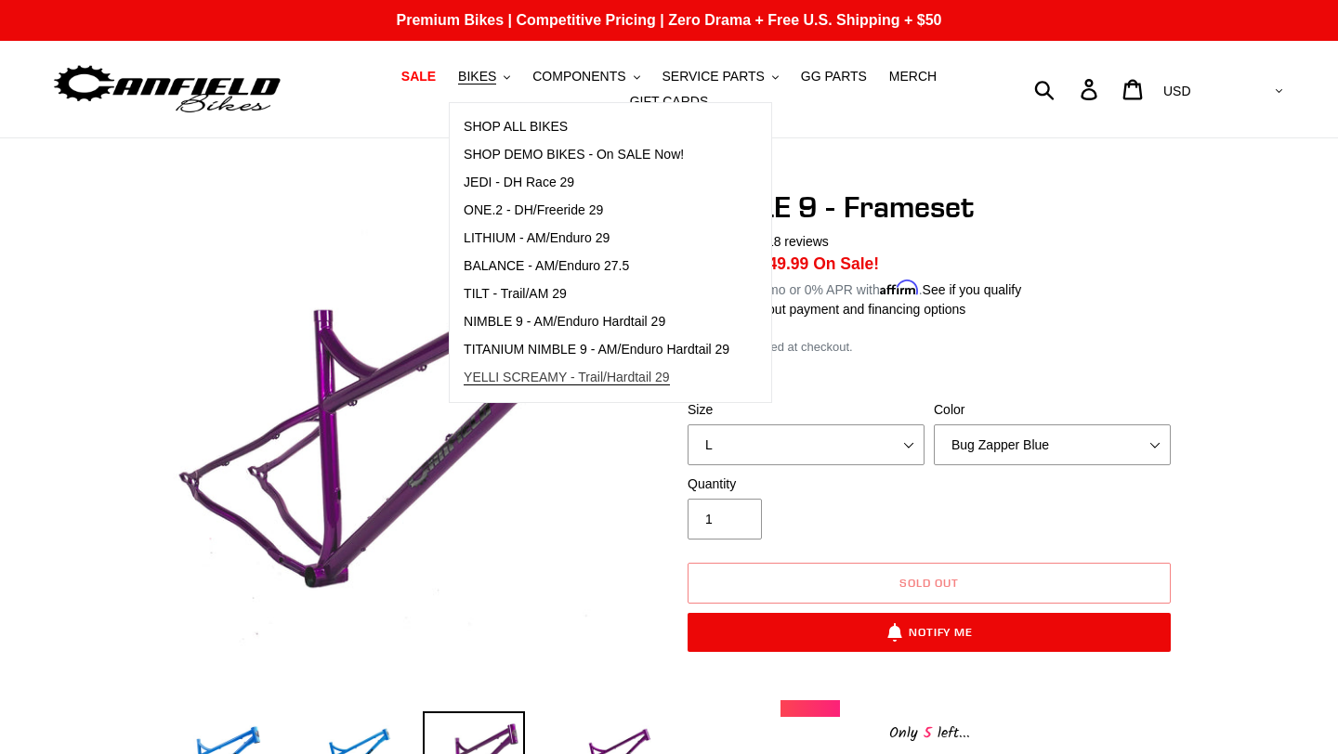
click at [545, 386] on link "YELLI SCREAMY - Trail/Hardtail 29" at bounding box center [597, 378] width 294 height 28
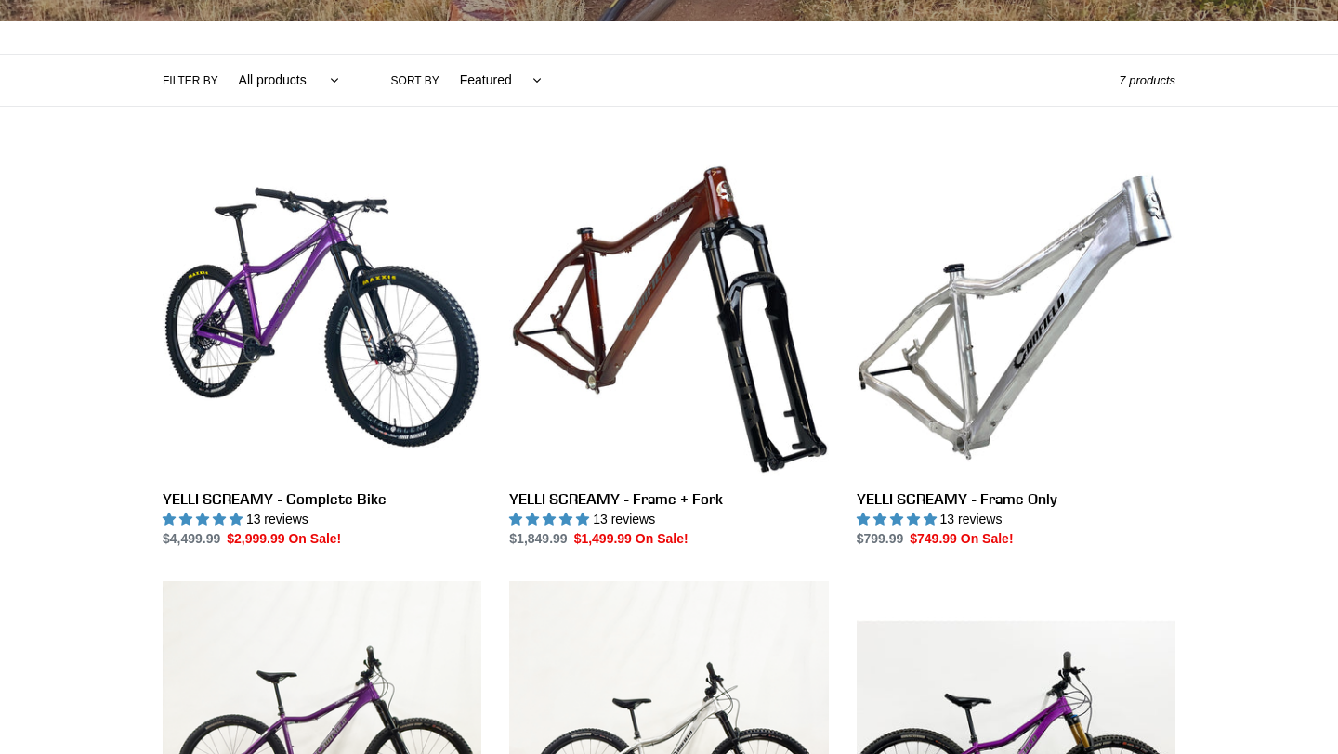
scroll to position [398, 0]
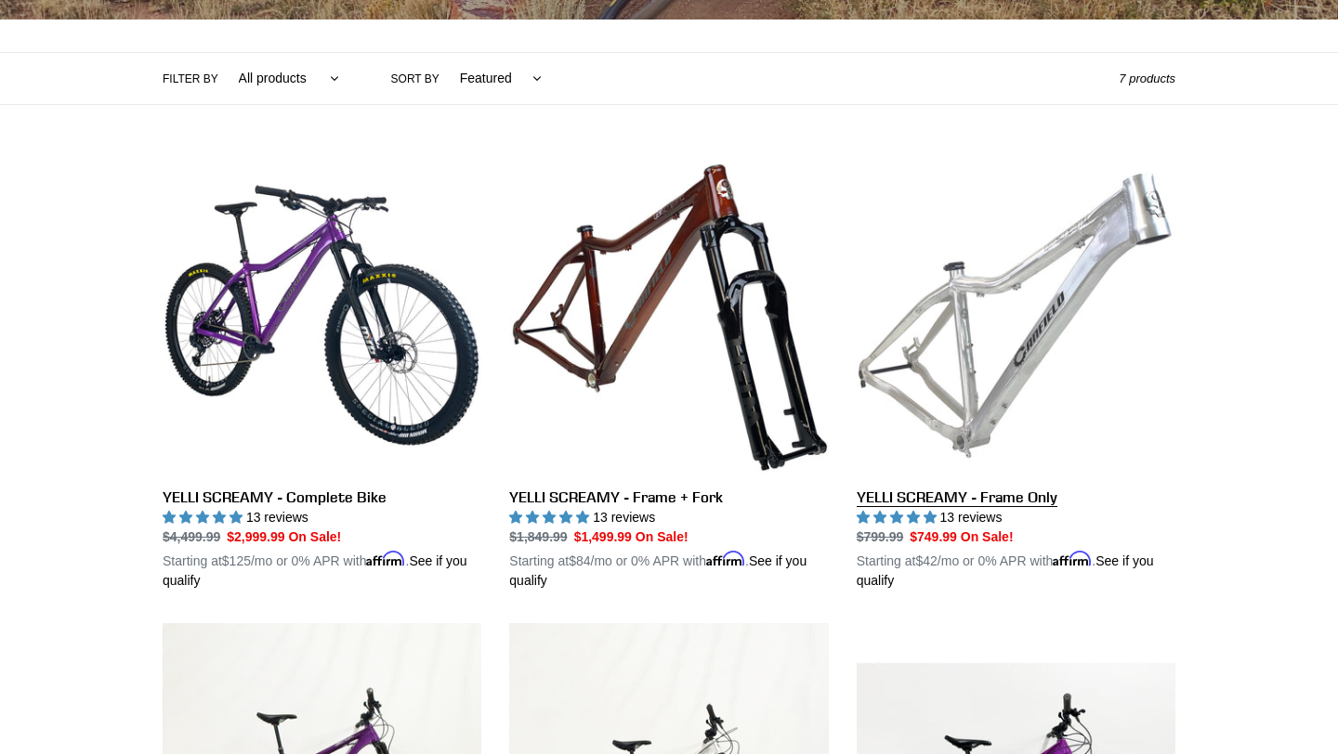
click at [1003, 391] on link "YELLI SCREAMY - Frame Only" at bounding box center [1015, 373] width 319 height 435
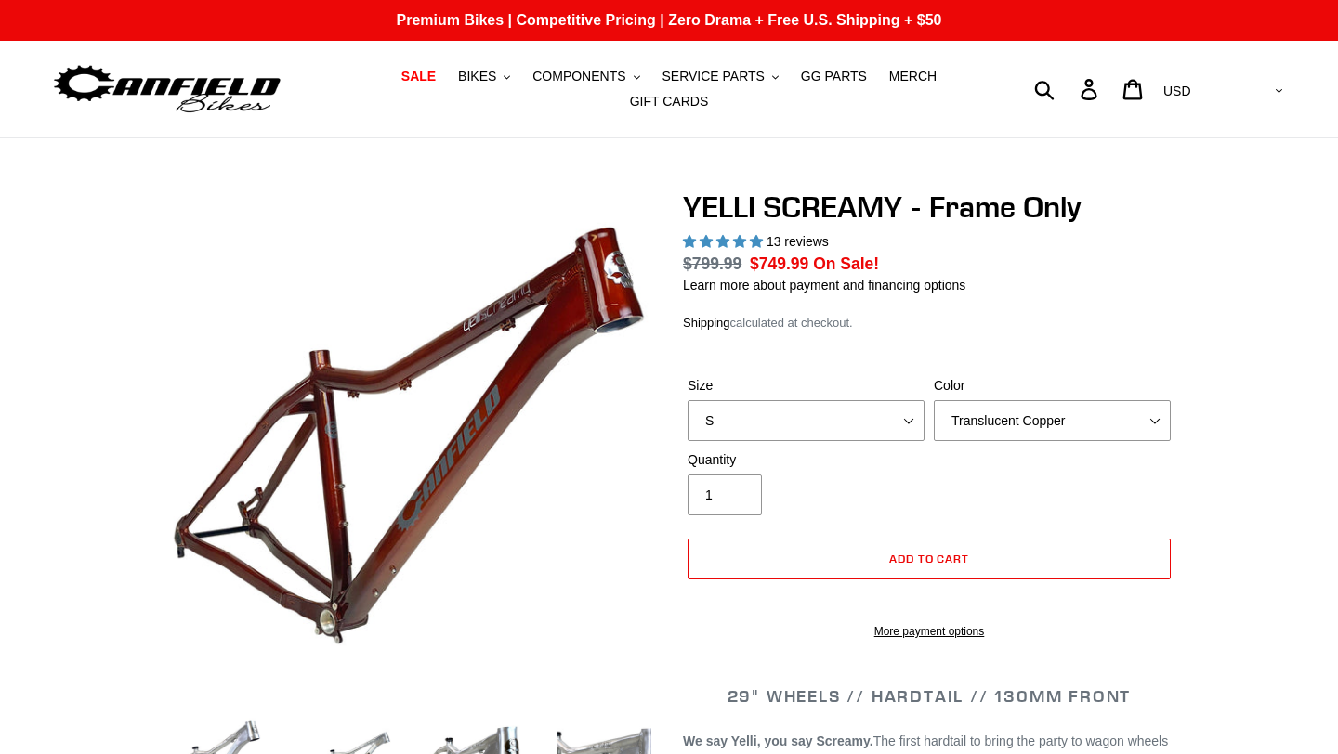
select select "highest-rating"
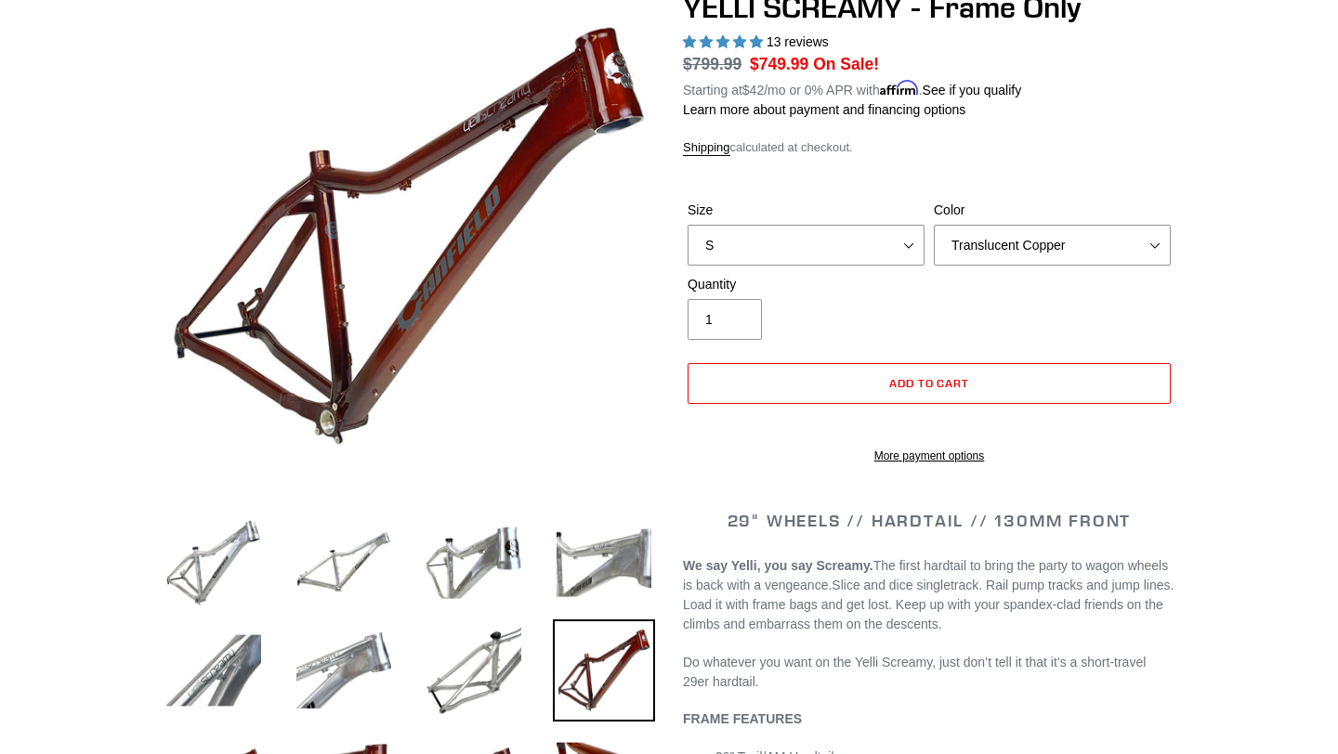
scroll to position [286, 0]
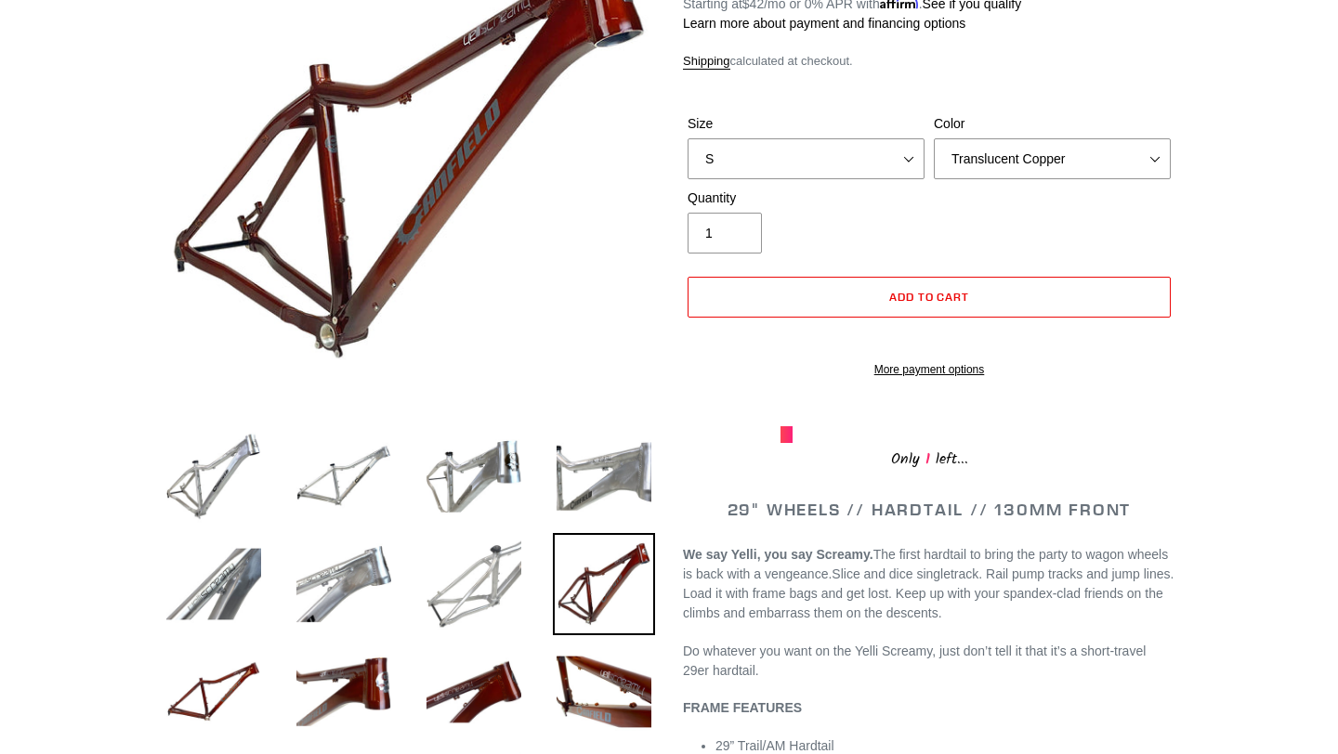
click at [485, 576] on img at bounding box center [474, 584] width 102 height 102
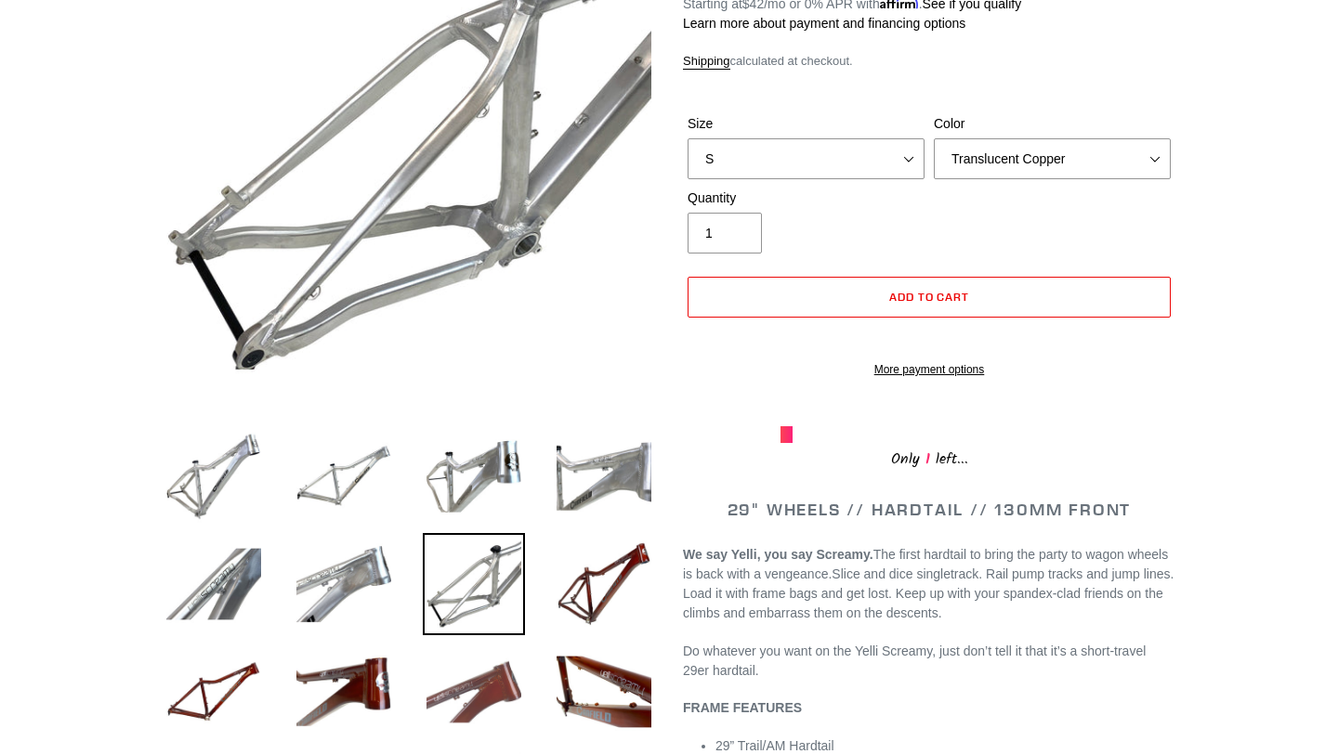
click at [484, 690] on img at bounding box center [474, 692] width 102 height 102
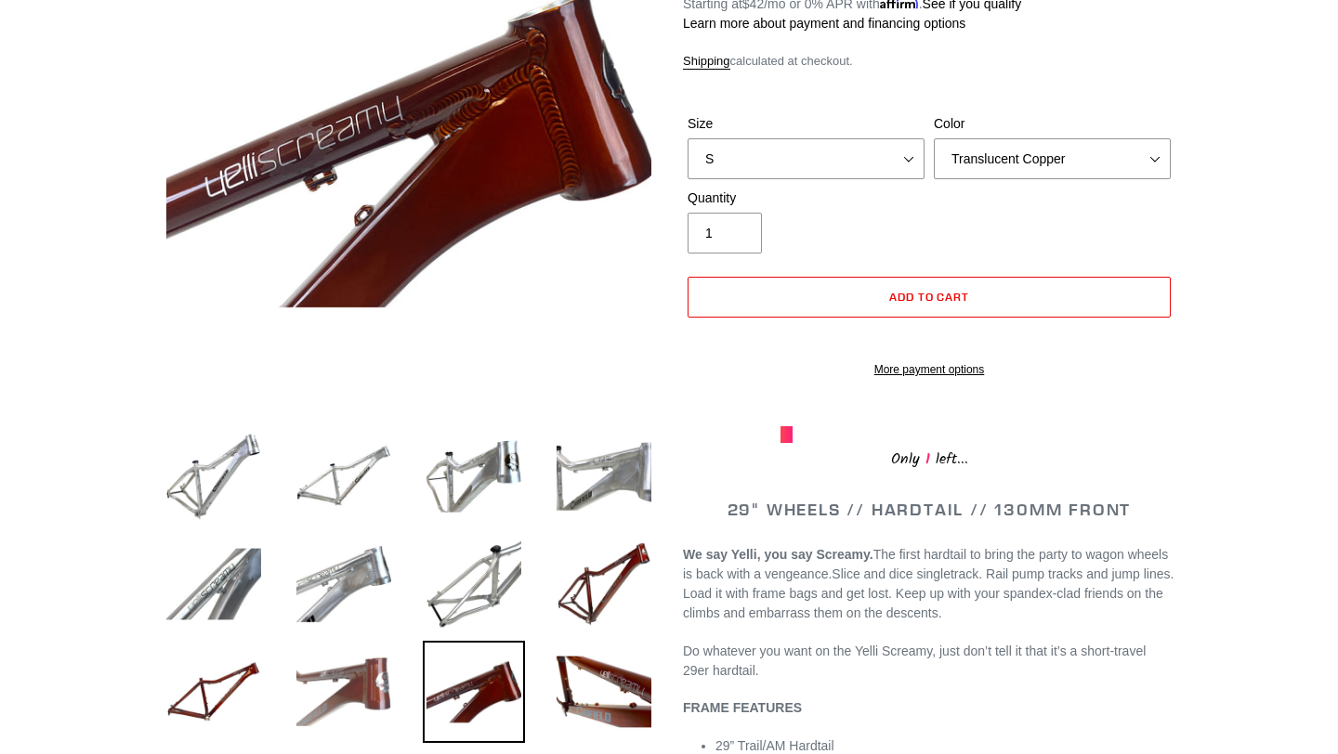
click at [327, 685] on img at bounding box center [344, 692] width 102 height 102
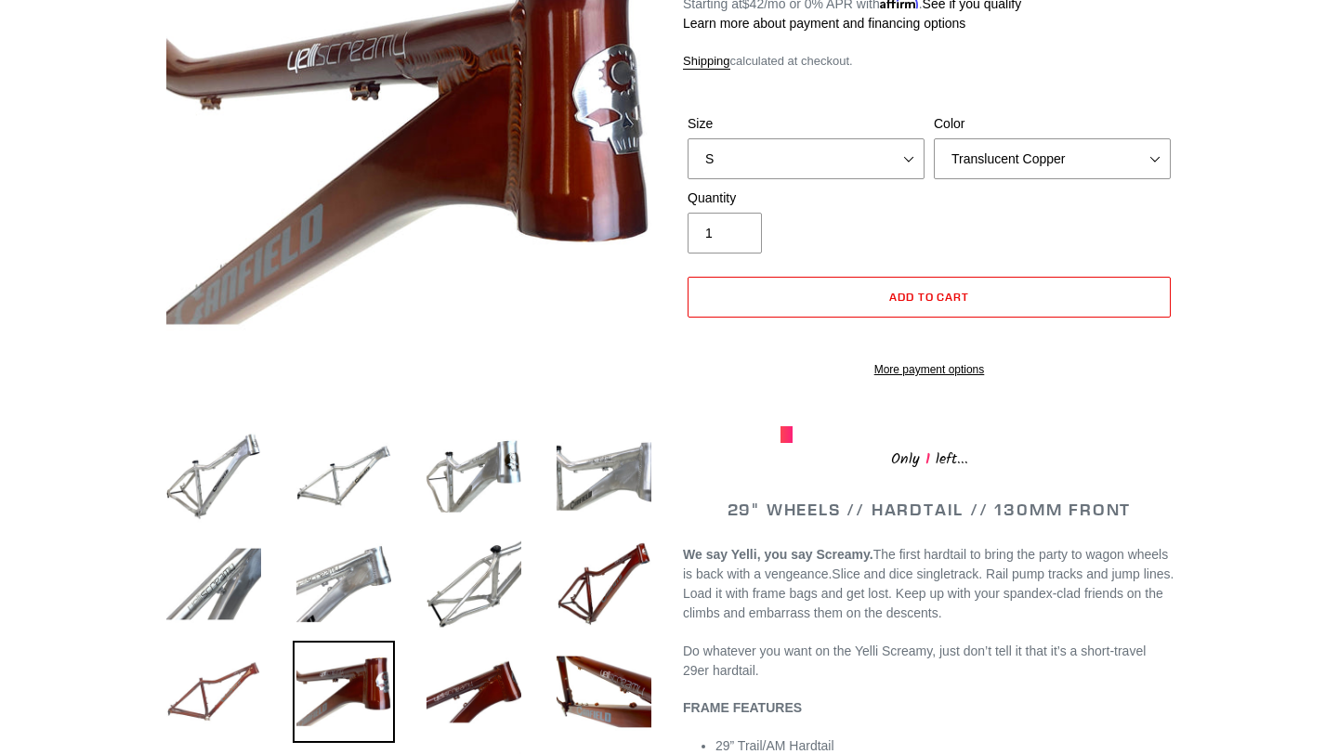
click at [222, 675] on img at bounding box center [214, 692] width 102 height 102
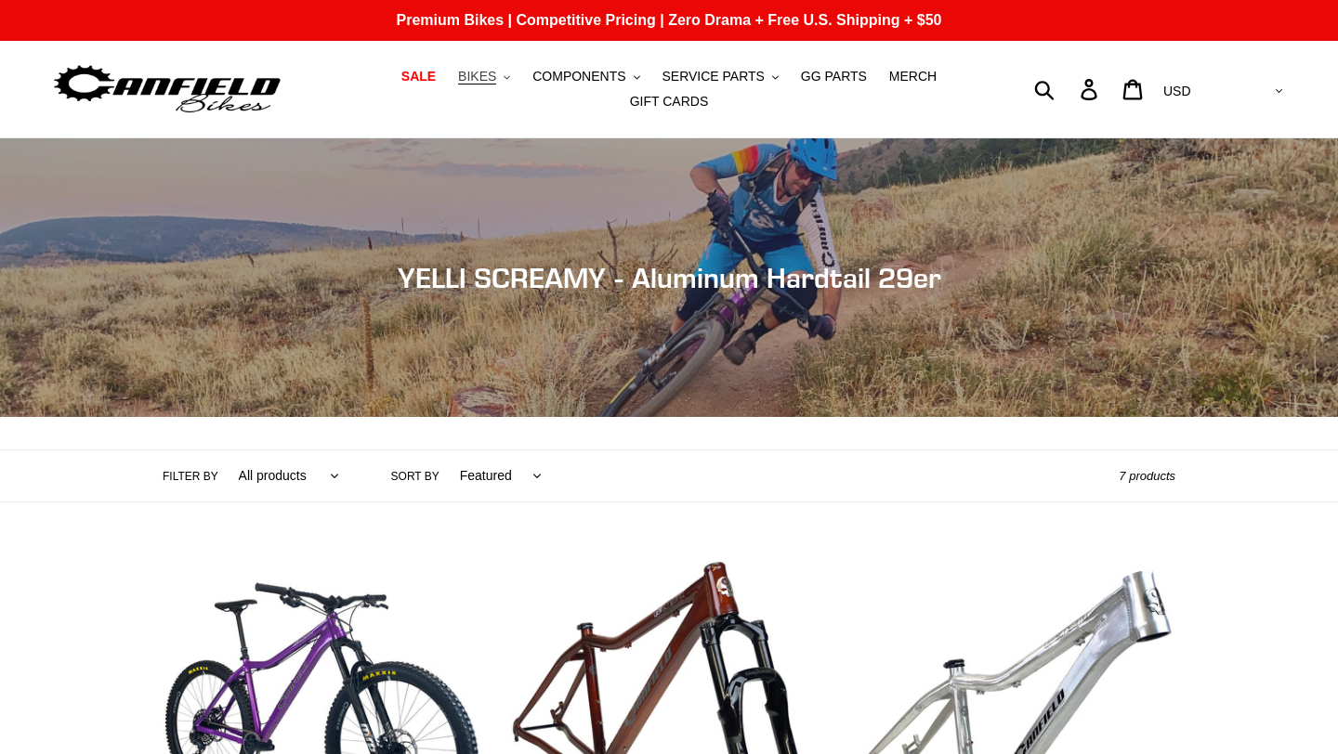
click at [496, 77] on span "BIKES" at bounding box center [477, 77] width 38 height 16
